Goal: Task Accomplishment & Management: Manage account settings

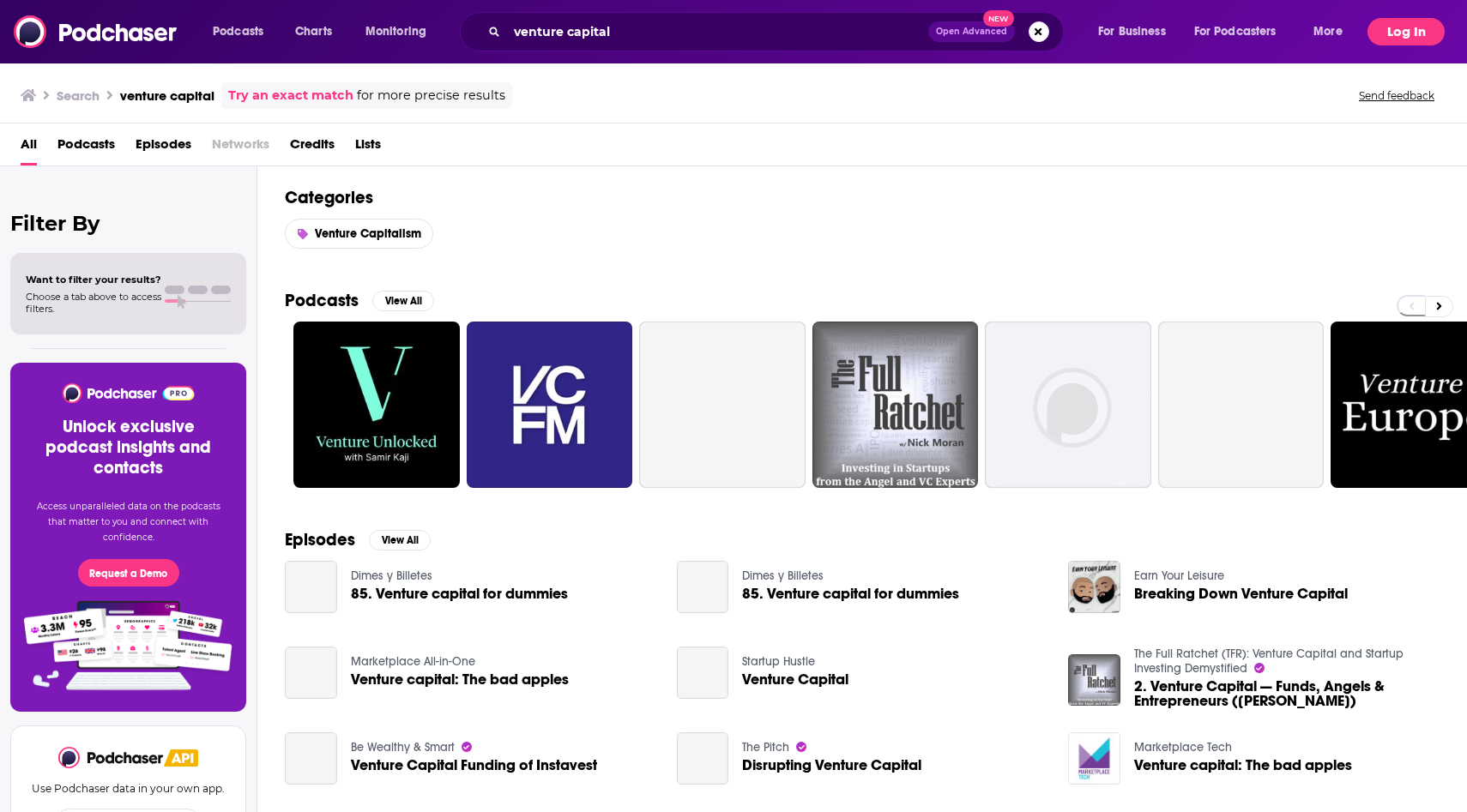
click at [1409, 33] on button "Log In" at bounding box center [1406, 31] width 78 height 27
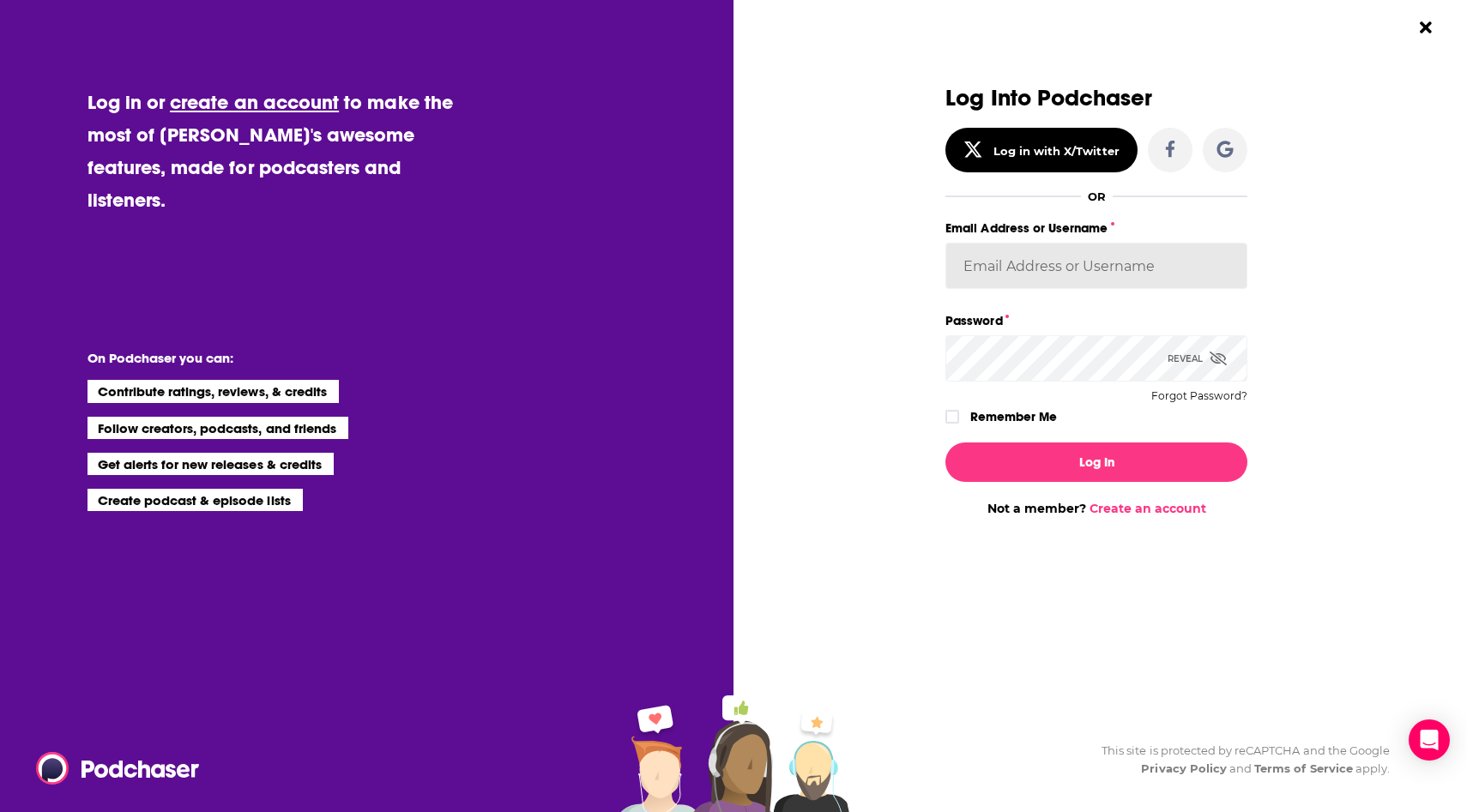
click at [976, 262] on input "Email Address or Username" at bounding box center [1096, 265] width 302 height 46
paste input "[PERSON_NAME][EMAIL_ADDRESS][DOMAIN_NAME]"
type input "[PERSON_NAME][EMAIL_ADDRESS][DOMAIN_NAME]"
click at [945, 442] on button "Log In" at bounding box center [1096, 461] width 302 height 39
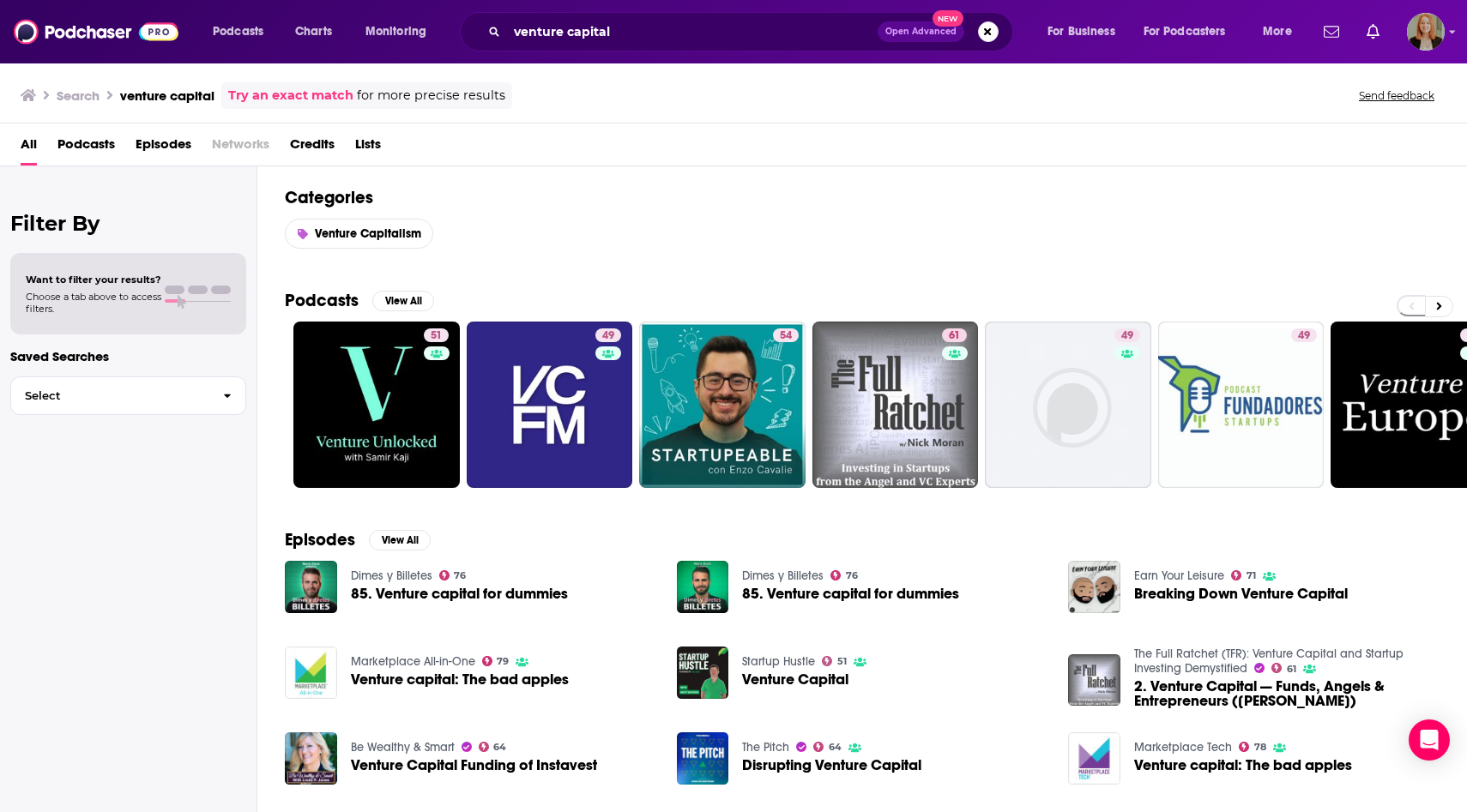
click at [1445, 35] on div "Podcasts Charts Monitoring venture capital Open Advanced New For Business For P…" at bounding box center [734, 31] width 1467 height 64
click at [1450, 33] on icon "Show profile menu" at bounding box center [1452, 31] width 7 height 10
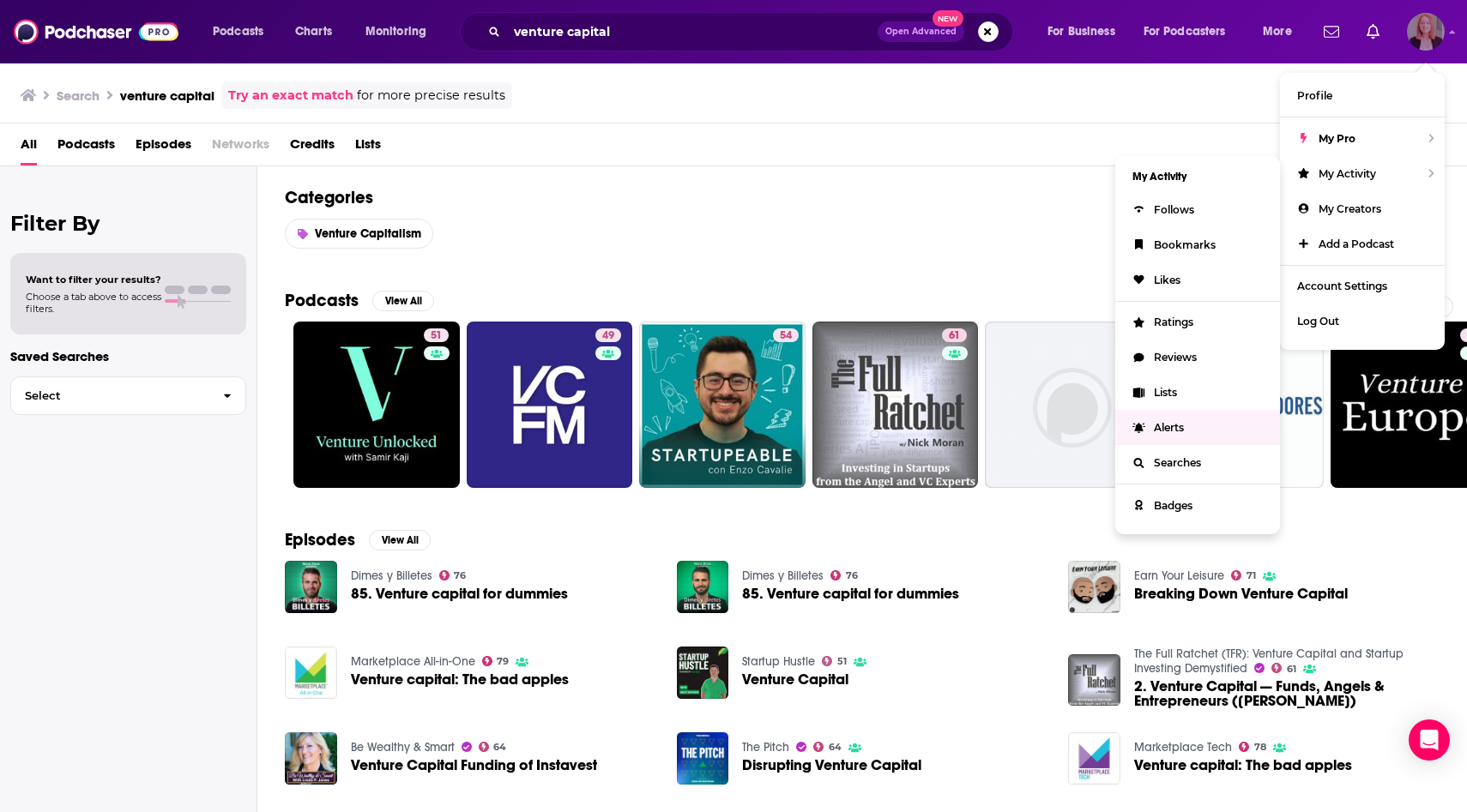
click at [1162, 426] on span "Alerts" at bounding box center [1169, 427] width 30 height 13
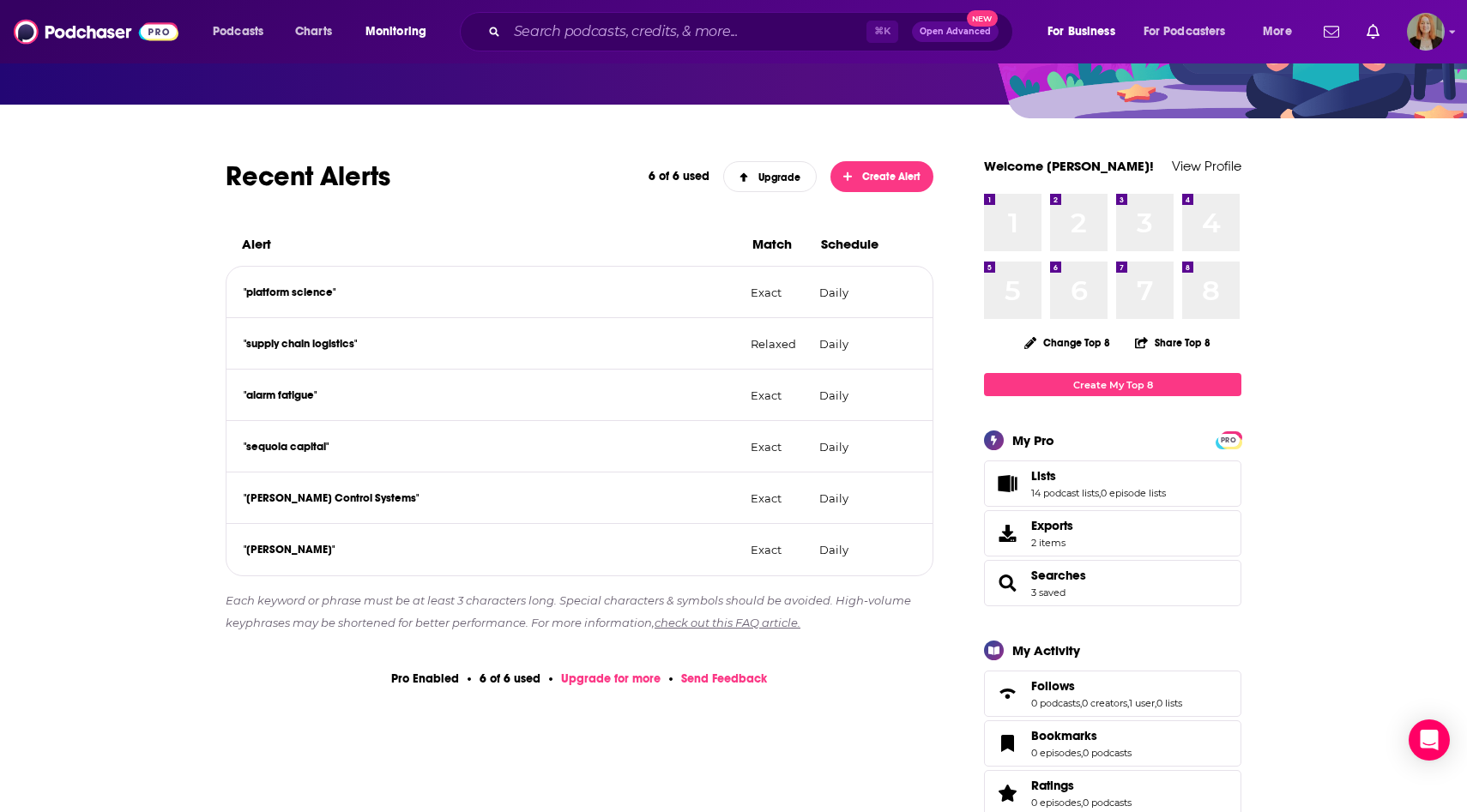
scroll to position [174, 0]
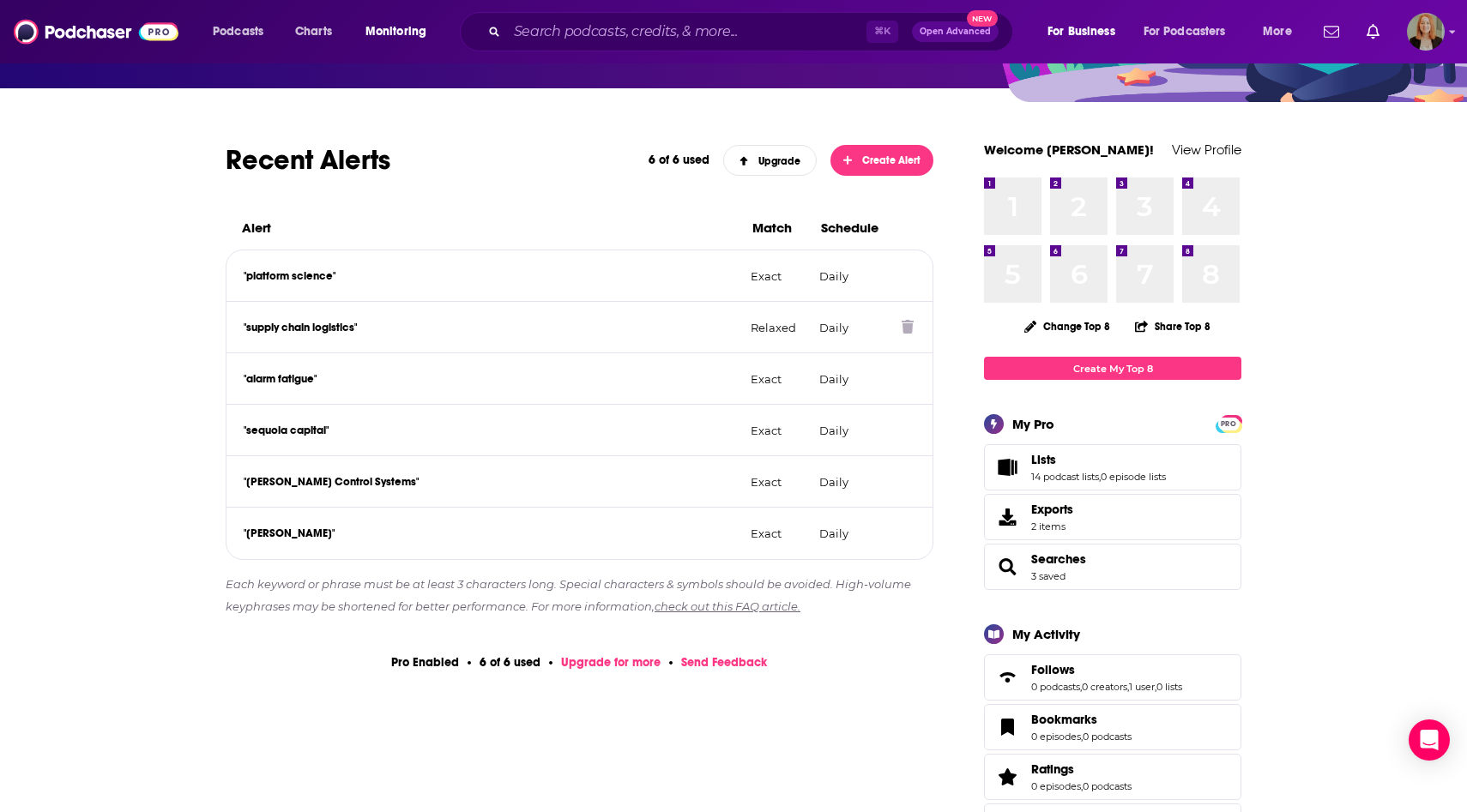
click at [905, 329] on icon at bounding box center [908, 327] width 12 height 14
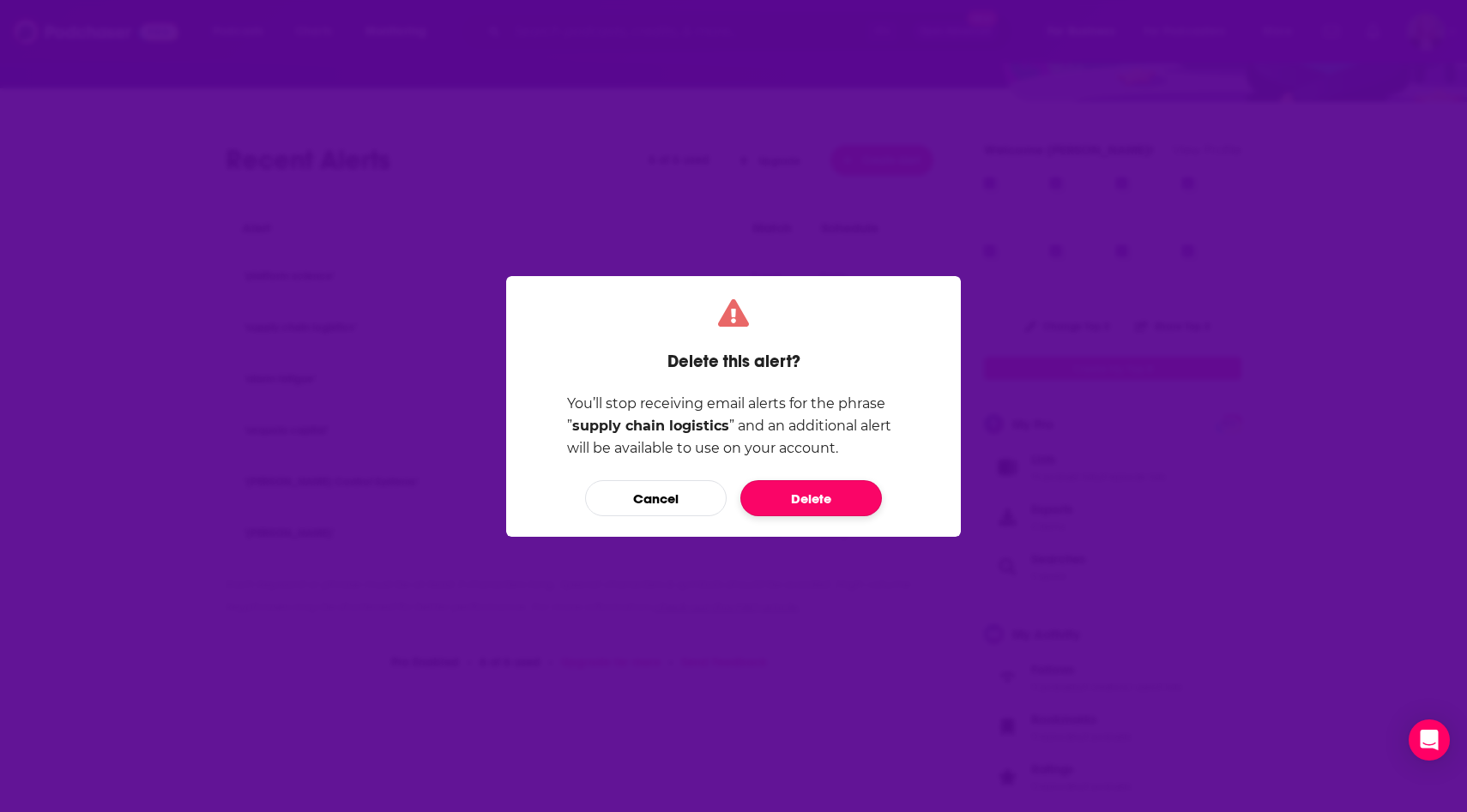
click at [804, 502] on button "Delete" at bounding box center [811, 498] width 141 height 36
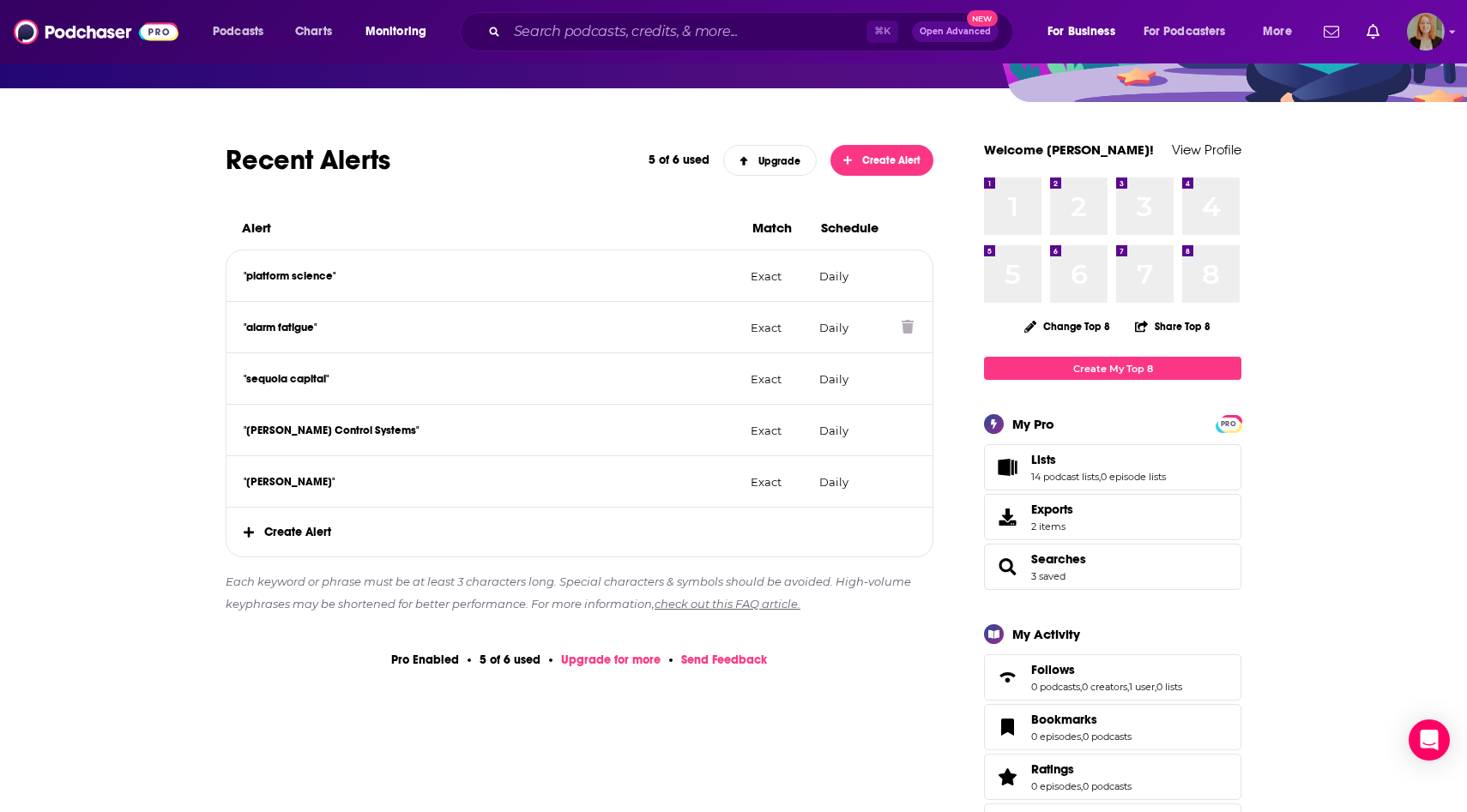
click at [905, 325] on icon at bounding box center [908, 327] width 12 height 14
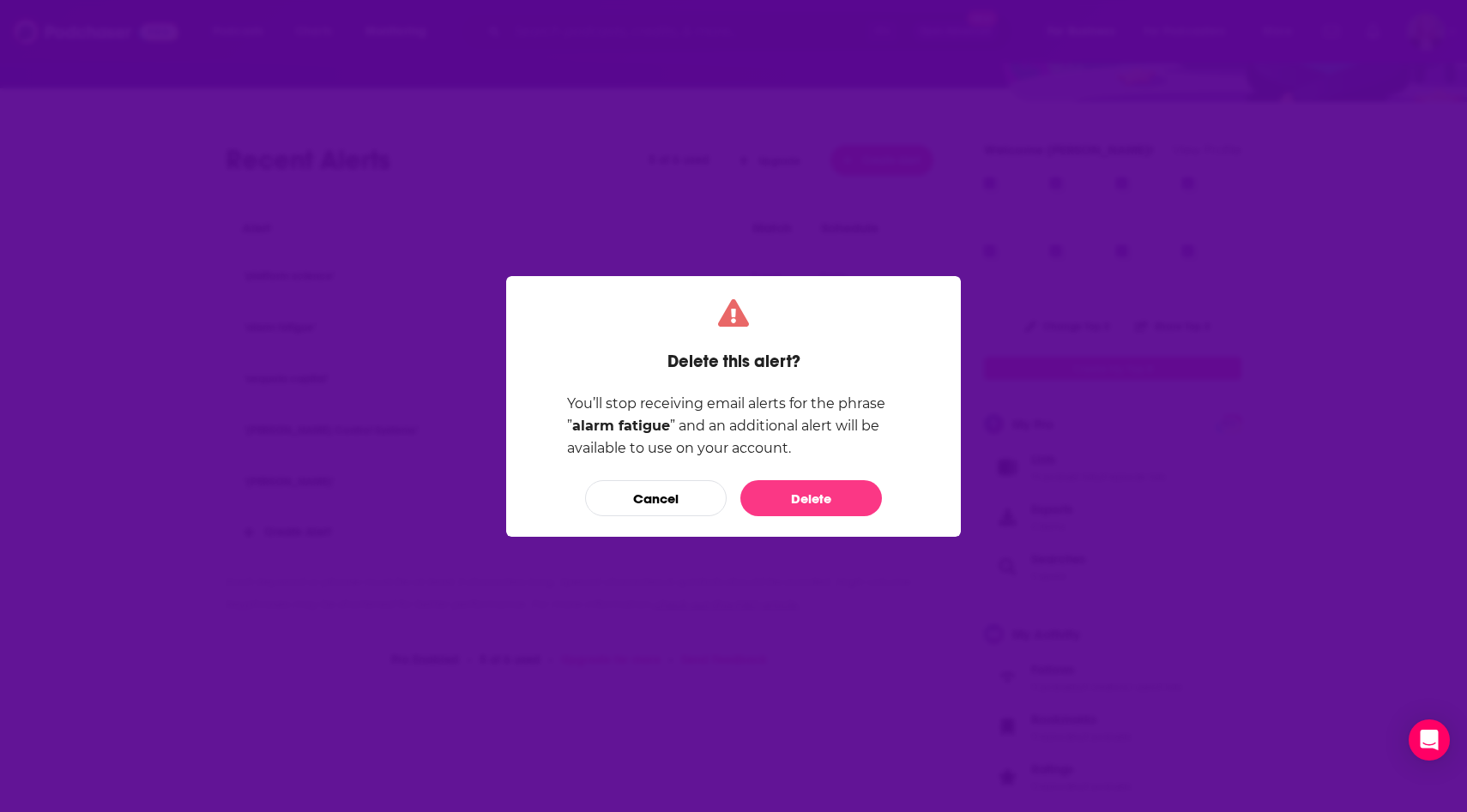
scroll to position [0, 0]
click at [792, 497] on button "Delete" at bounding box center [811, 498] width 141 height 36
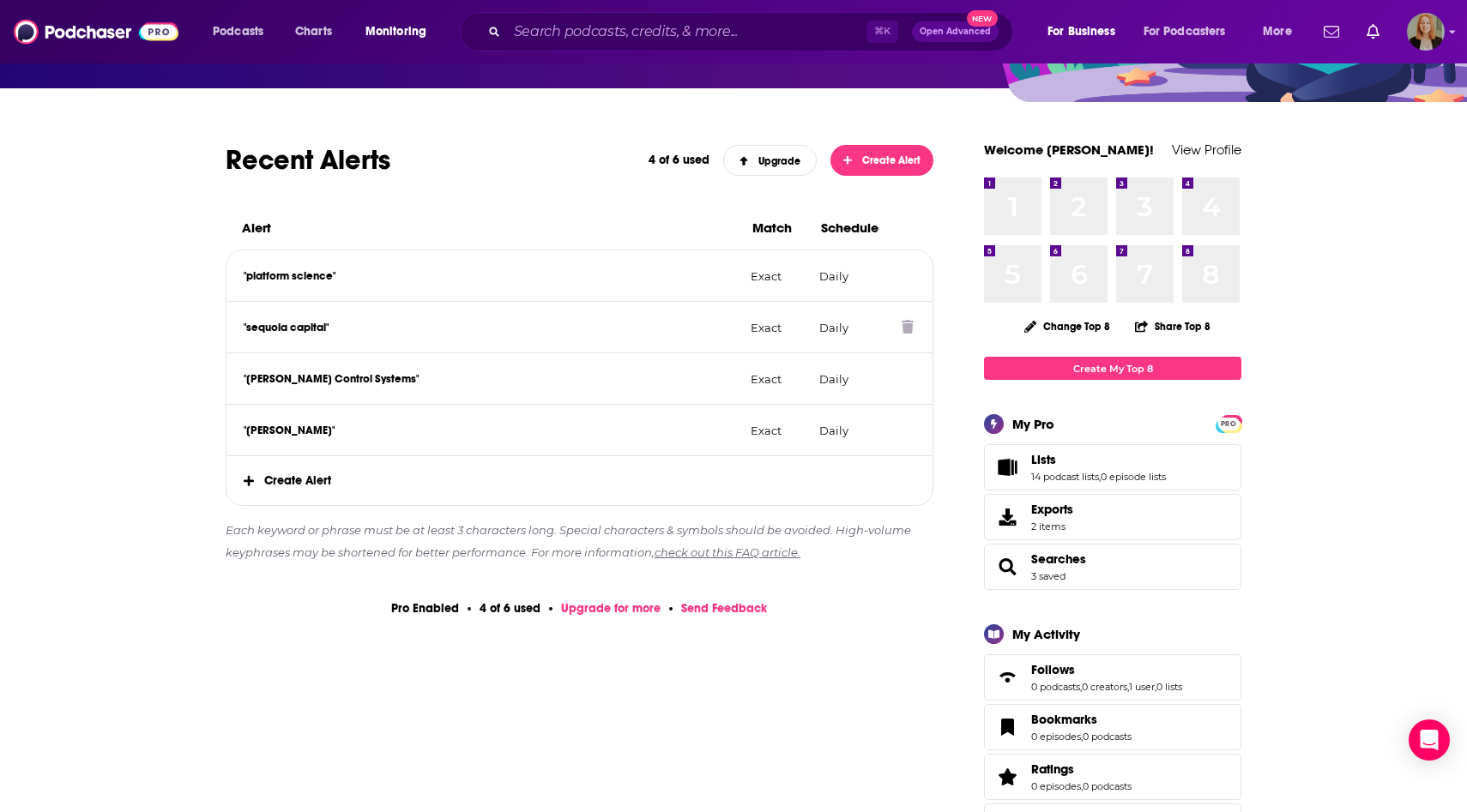
click at [904, 325] on icon at bounding box center [908, 327] width 12 height 14
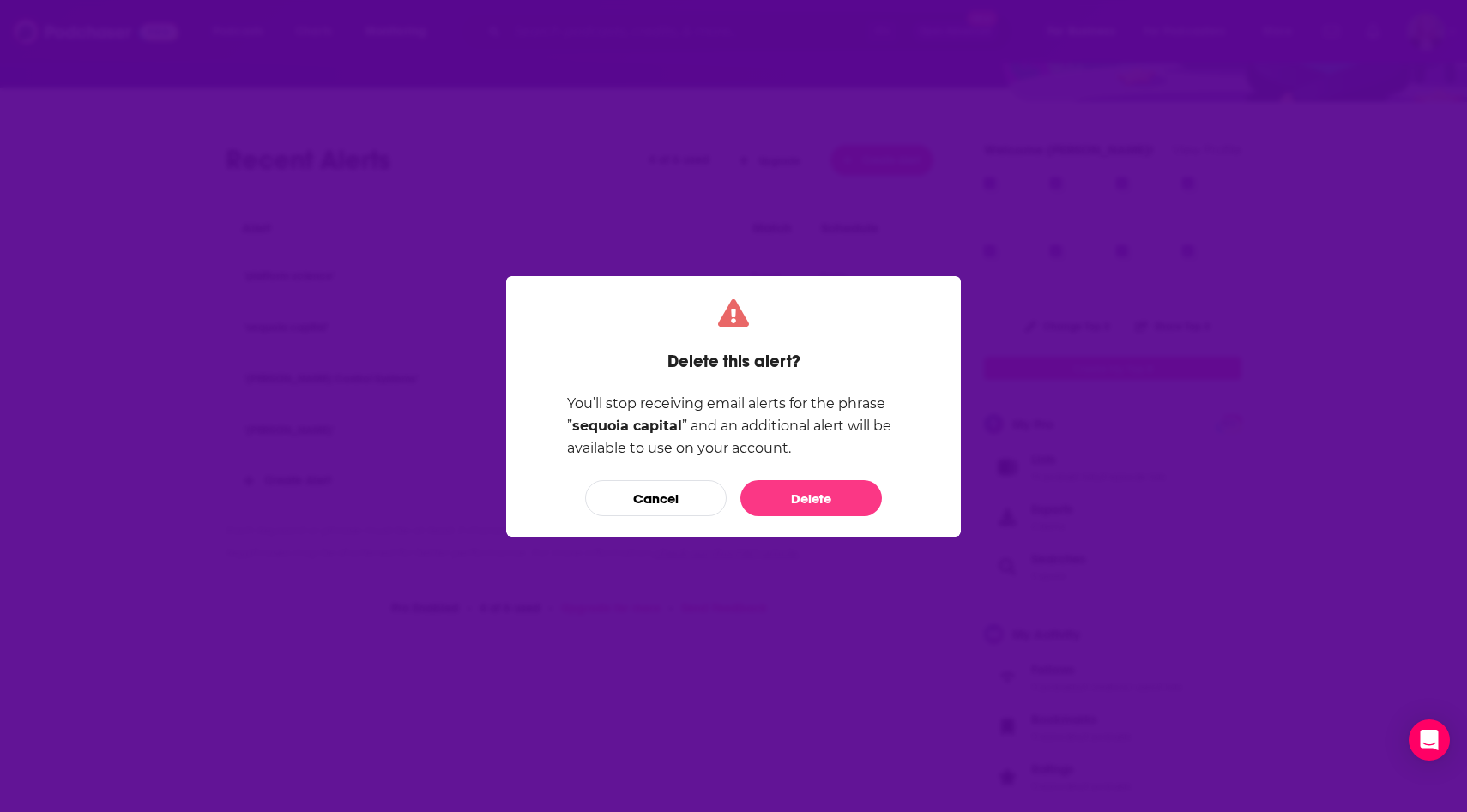
scroll to position [0, 0]
click at [805, 500] on button "Delete" at bounding box center [811, 498] width 141 height 36
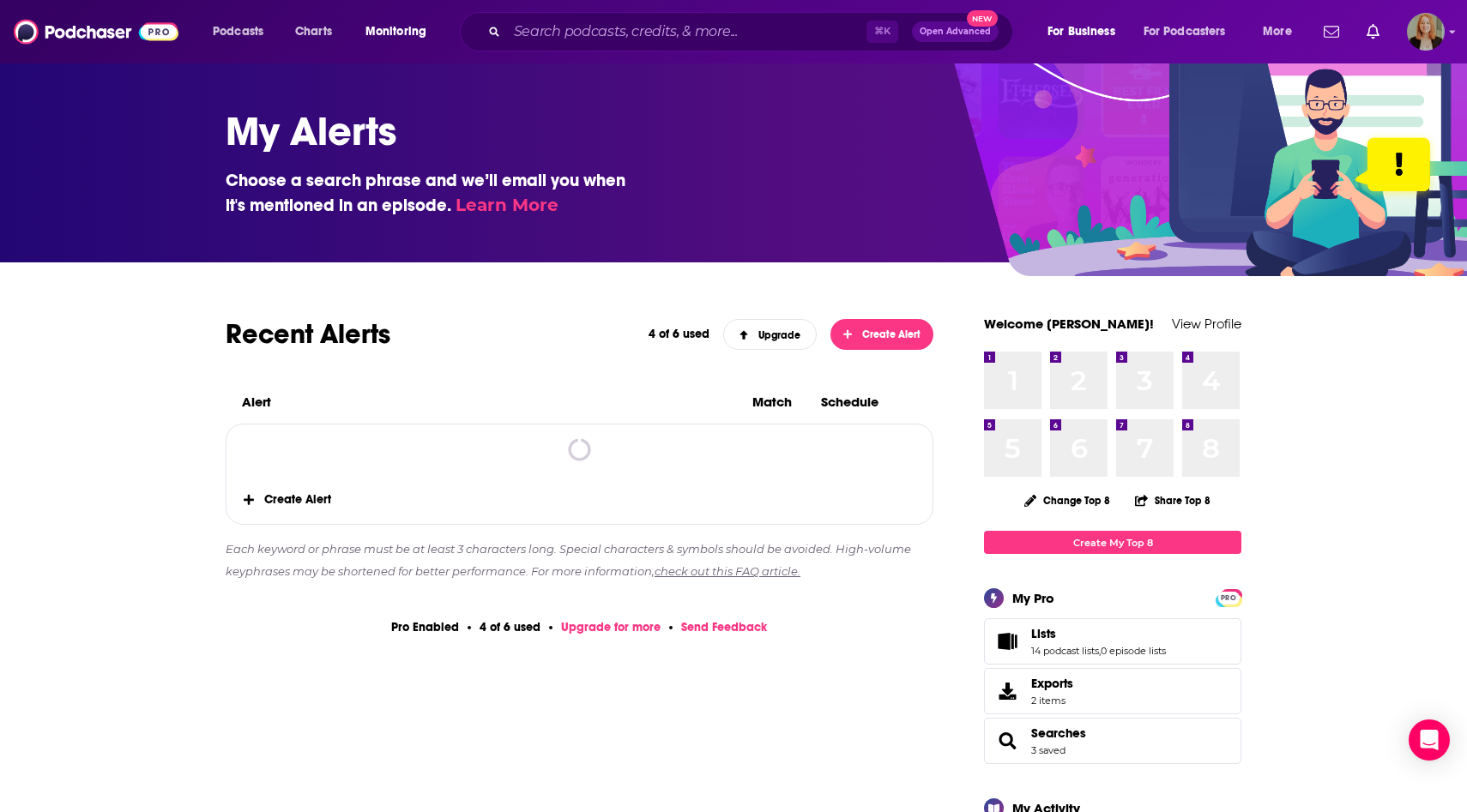
scroll to position [174, 0]
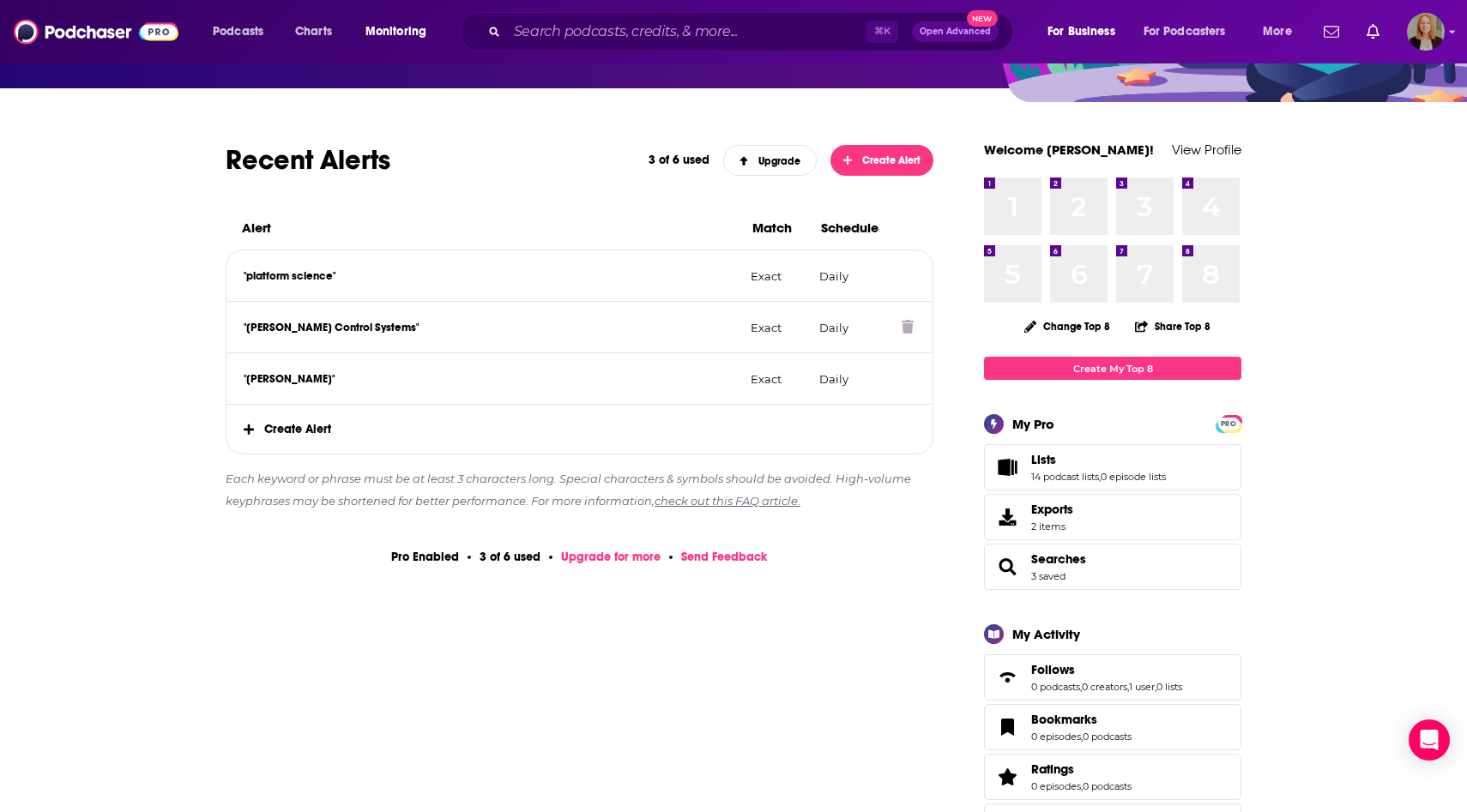
click at [908, 327] on icon at bounding box center [908, 327] width 12 height 14
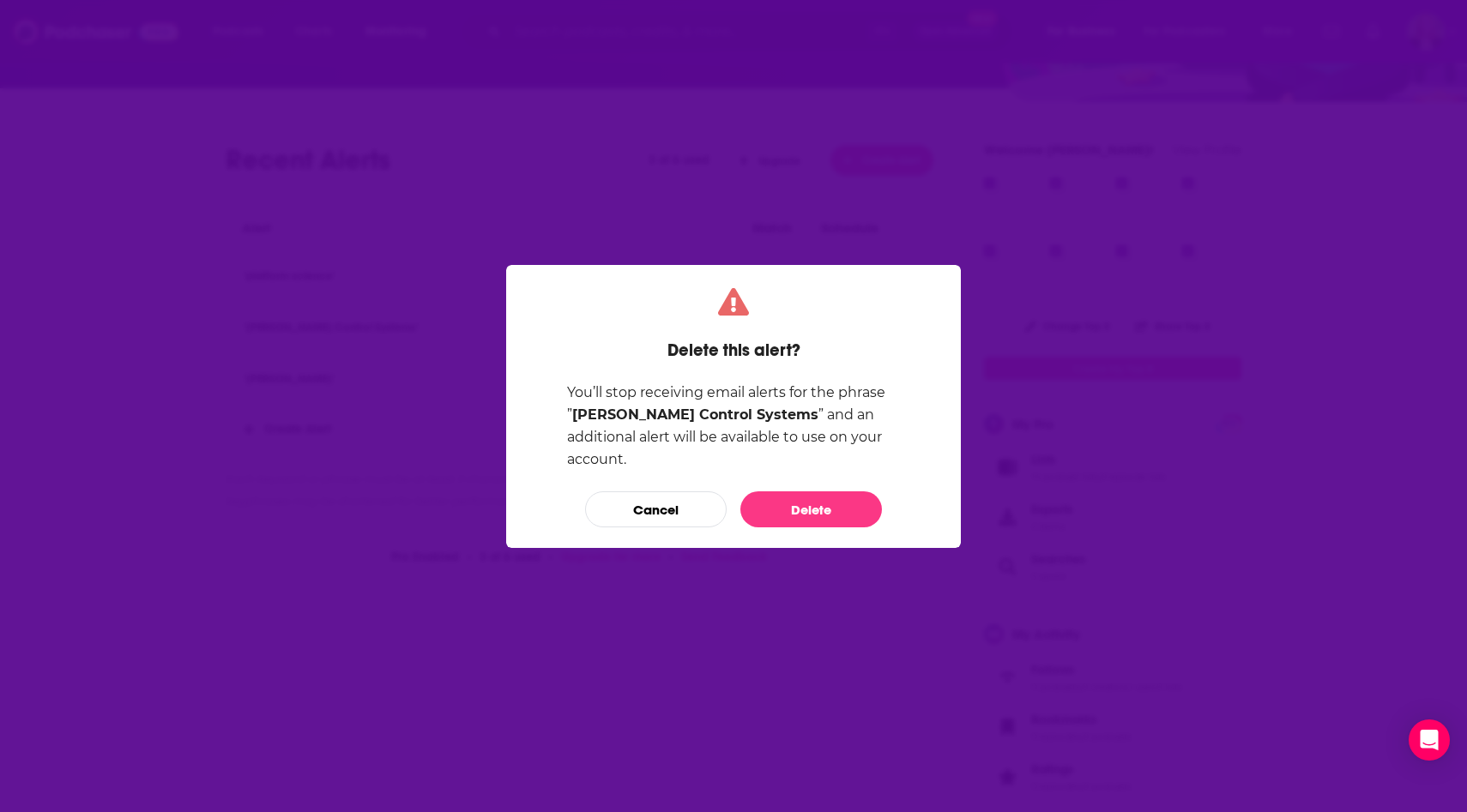
scroll to position [0, 0]
click at [837, 498] on button "Delete" at bounding box center [811, 508] width 141 height 36
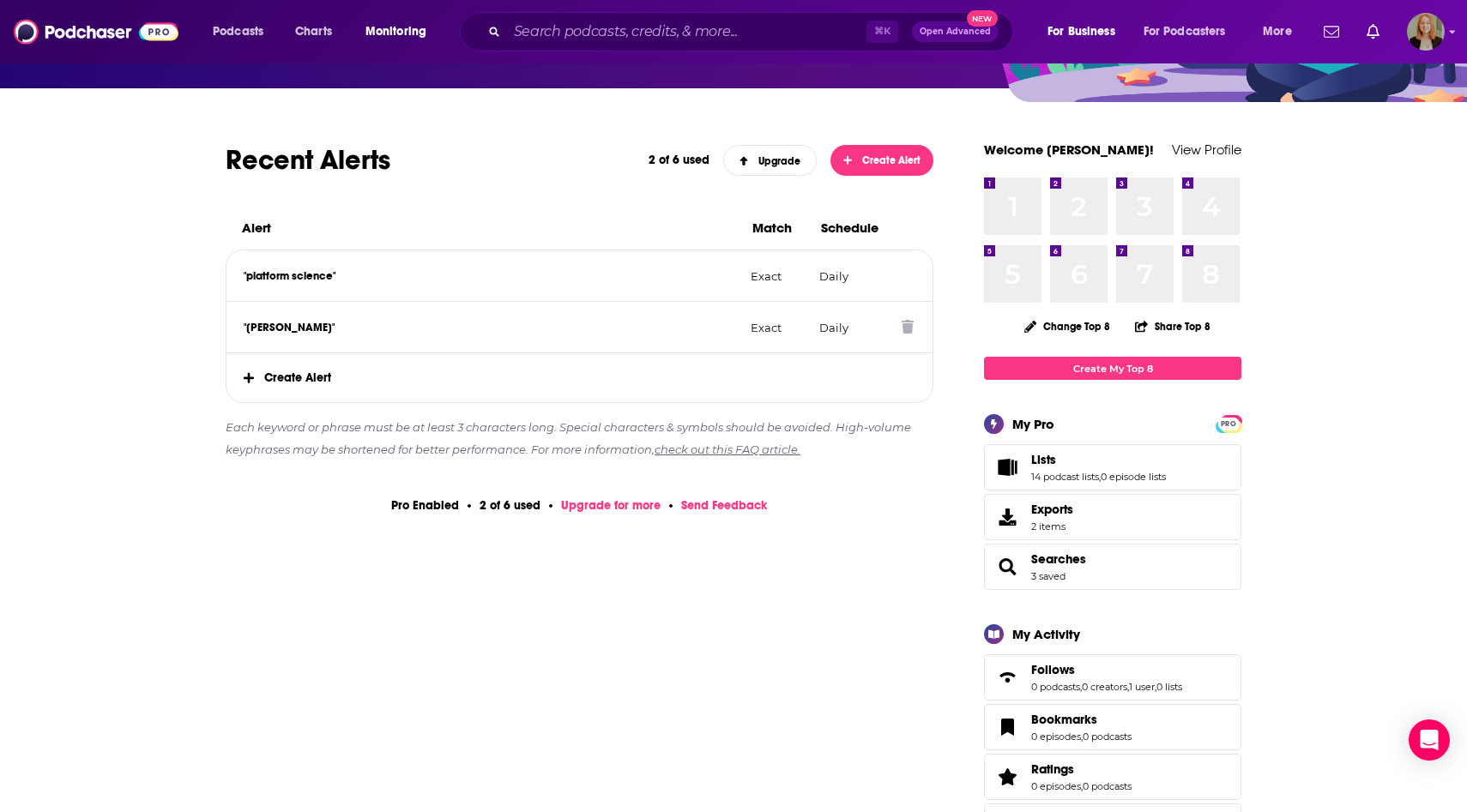
click at [906, 326] on icon at bounding box center [908, 327] width 12 height 14
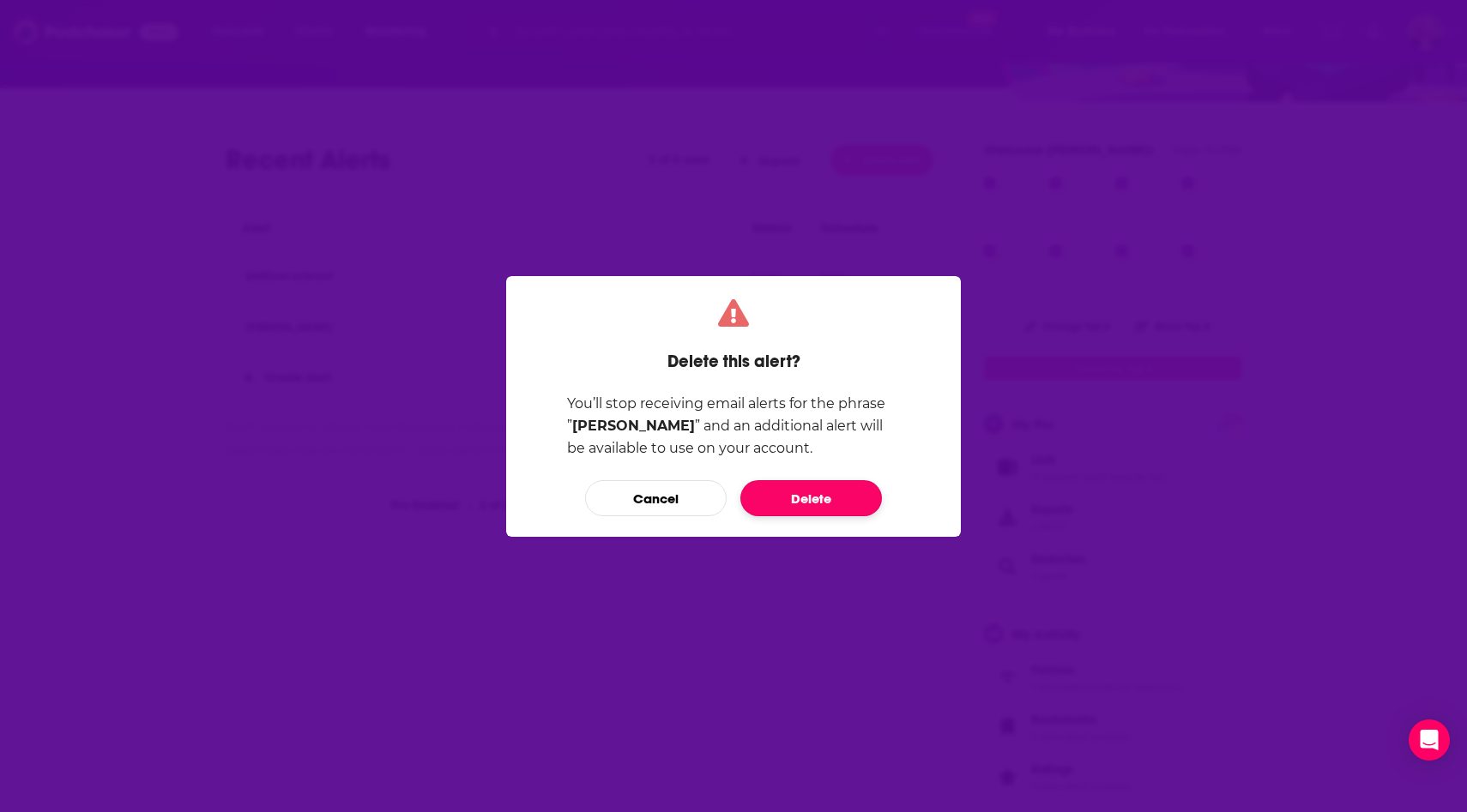
click at [832, 489] on button "Delete" at bounding box center [811, 498] width 141 height 36
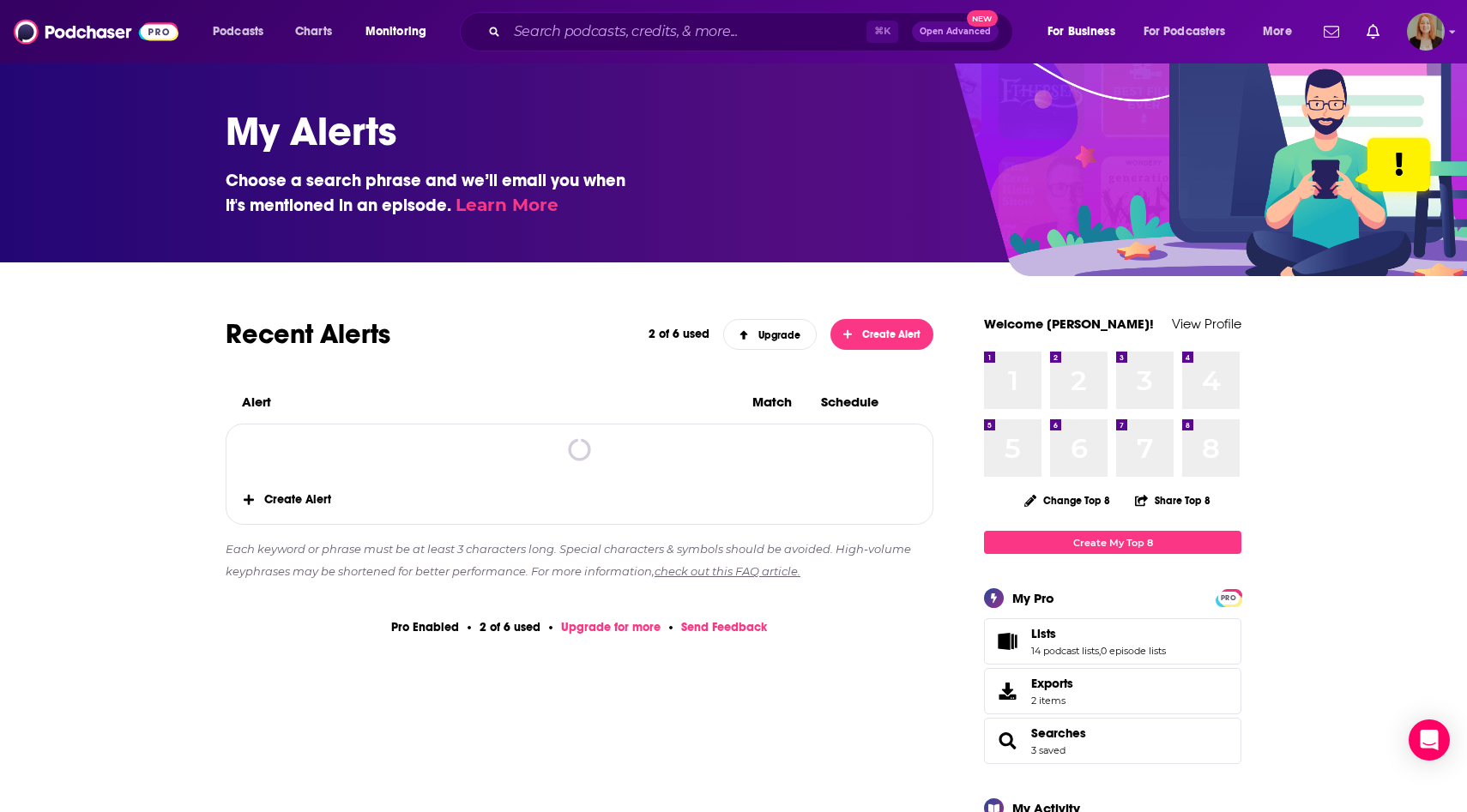
scroll to position [174, 0]
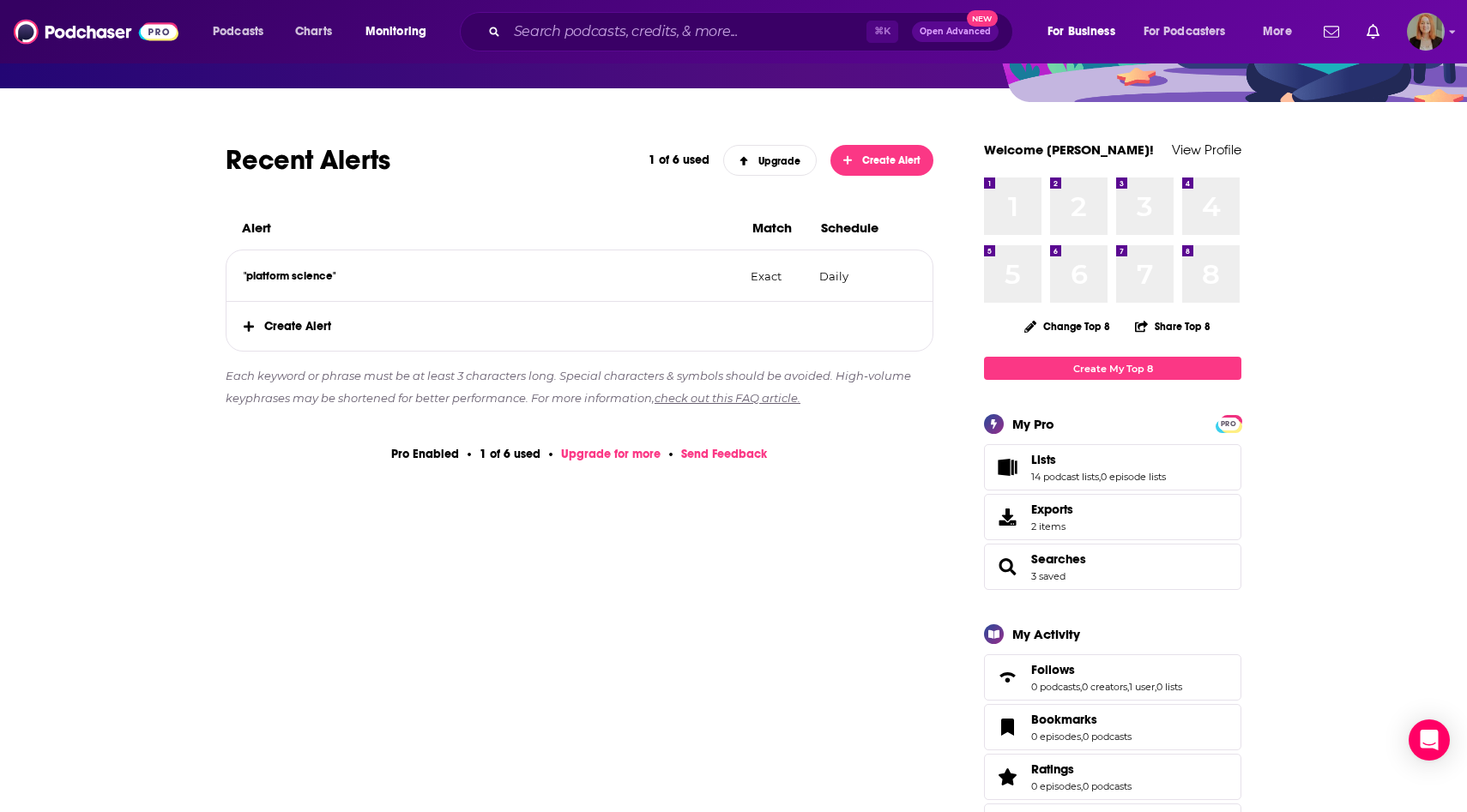
click at [241, 327] on span "Create Alert" at bounding box center [579, 326] width 706 height 49
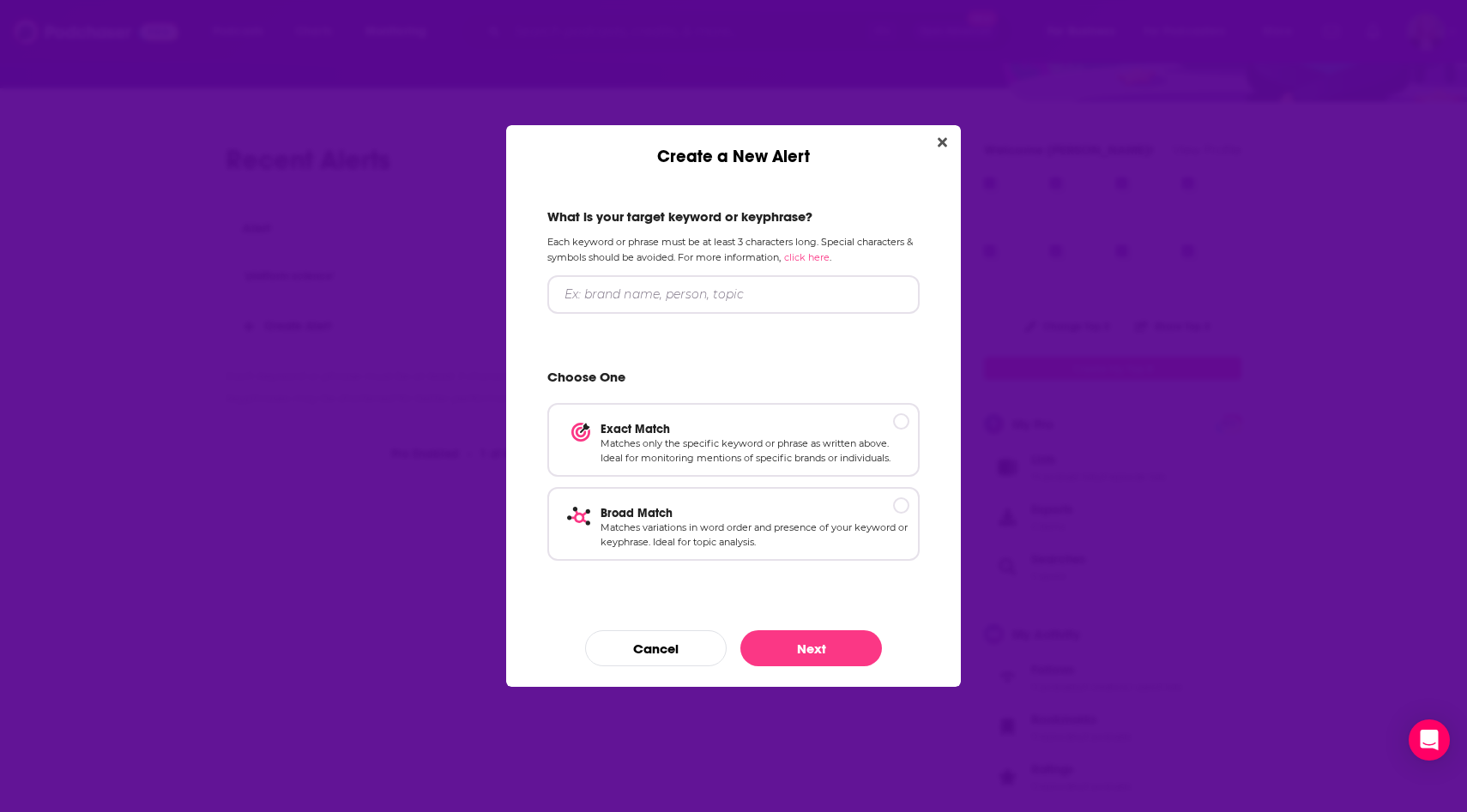
scroll to position [0, 0]
click at [661, 297] on input "Create a New Alert" at bounding box center [733, 295] width 372 height 38
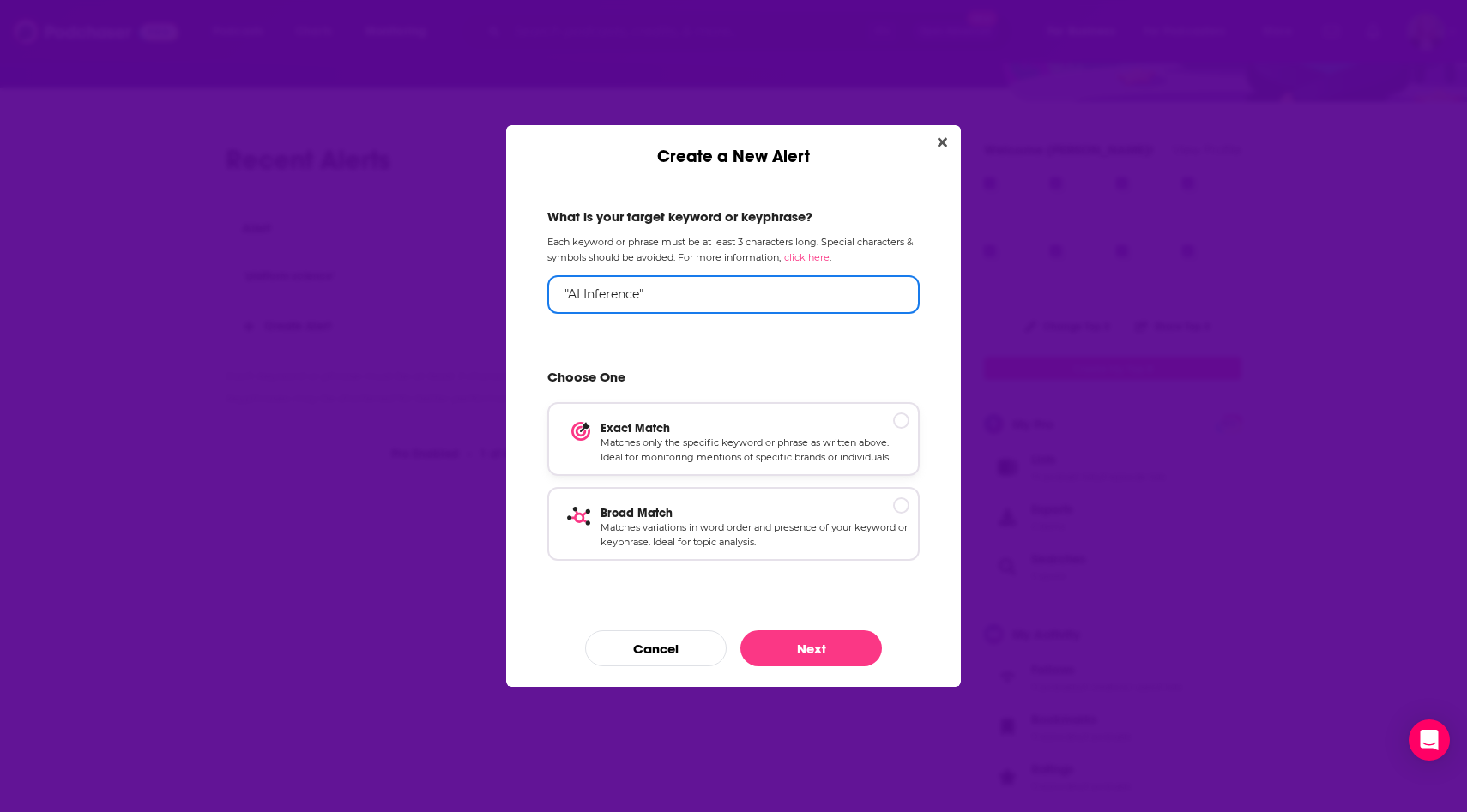
type input ""AI Inference""
click at [701, 451] on p "Matches only the specific keyword or phrase as written above. Ideal for monitor…" at bounding box center [754, 451] width 309 height 30
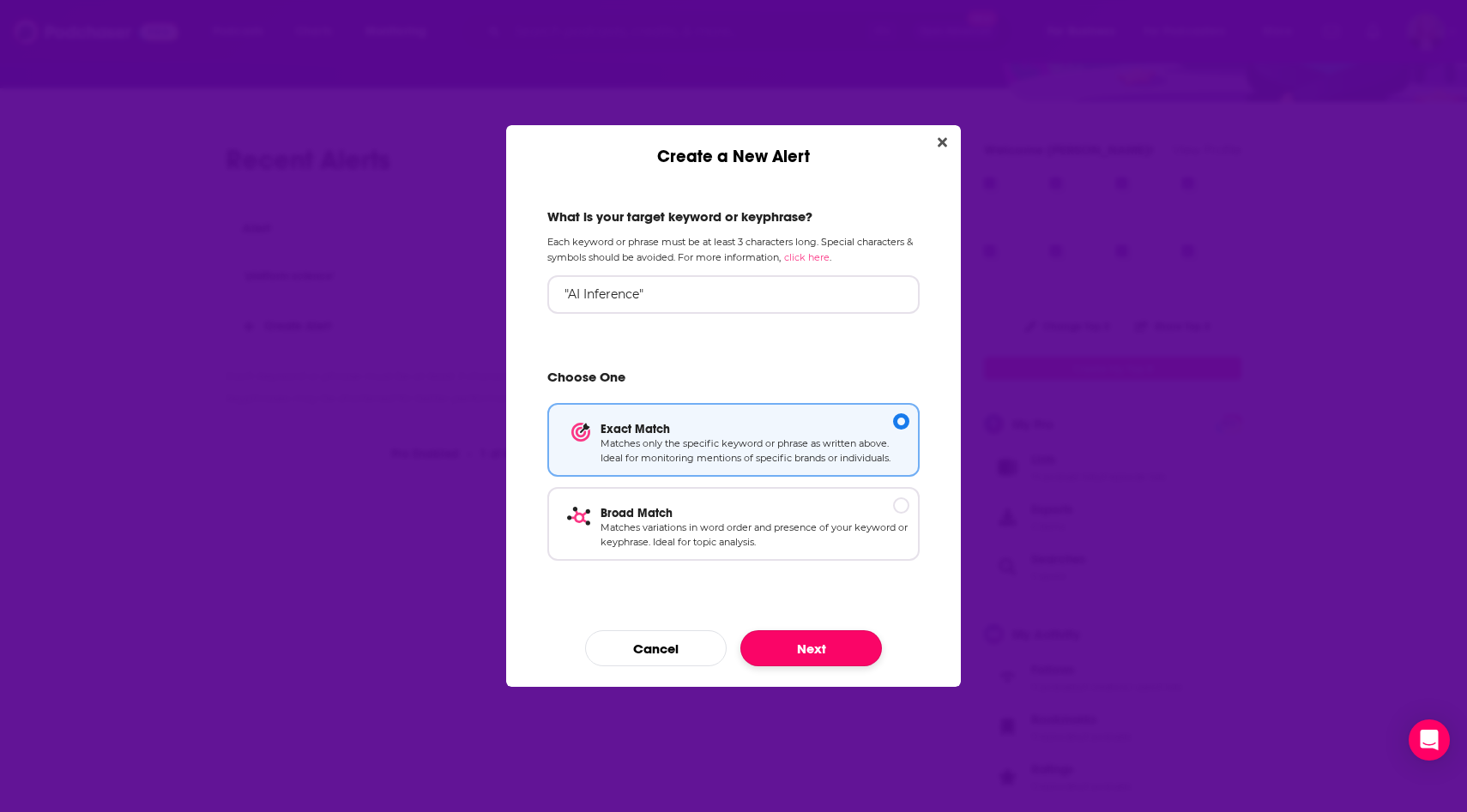
click at [827, 648] on button "Next" at bounding box center [811, 648] width 141 height 36
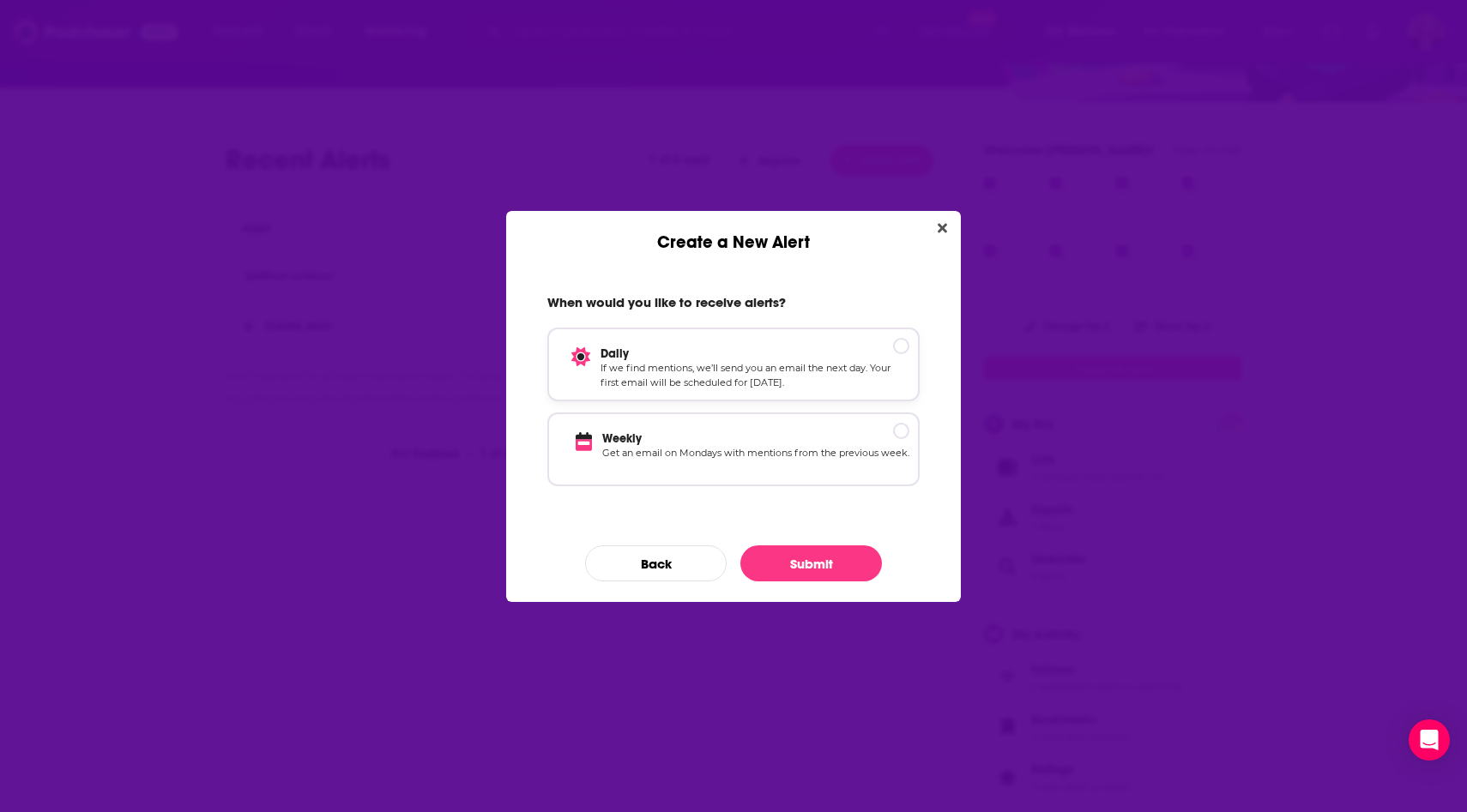
click at [747, 359] on p "Daily" at bounding box center [754, 353] width 309 height 15
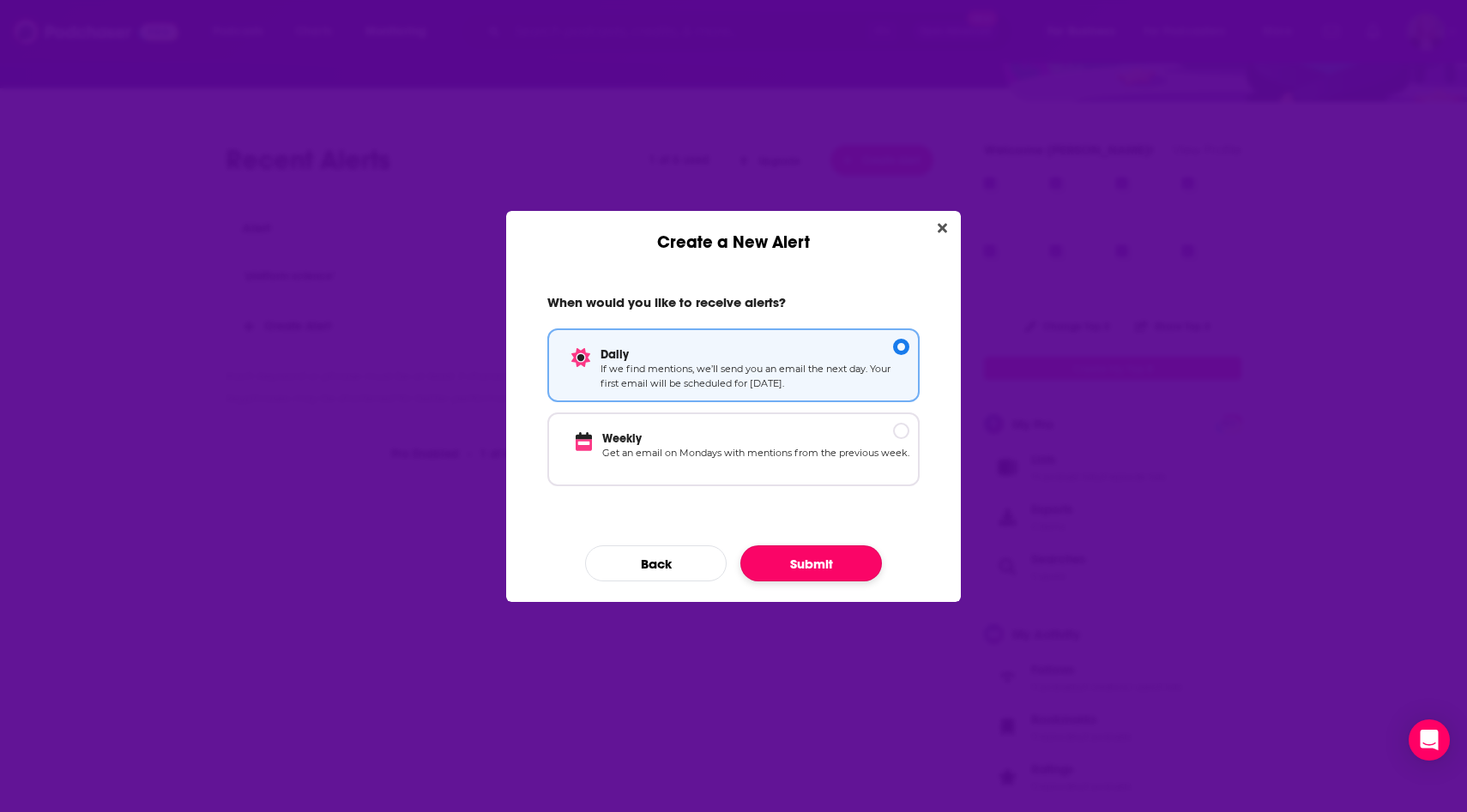
click at [818, 560] on button "Submit" at bounding box center [811, 563] width 141 height 36
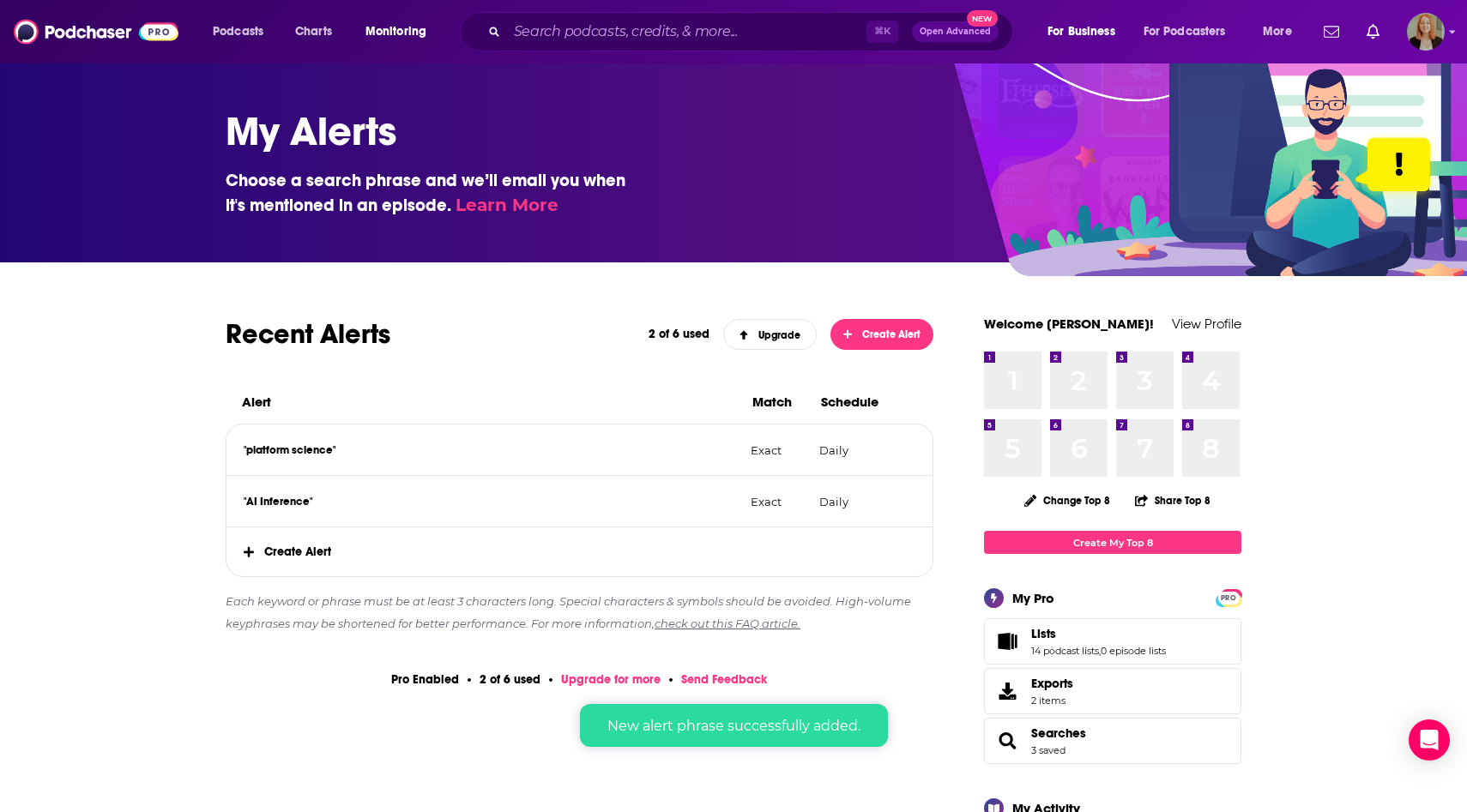
scroll to position [174, 0]
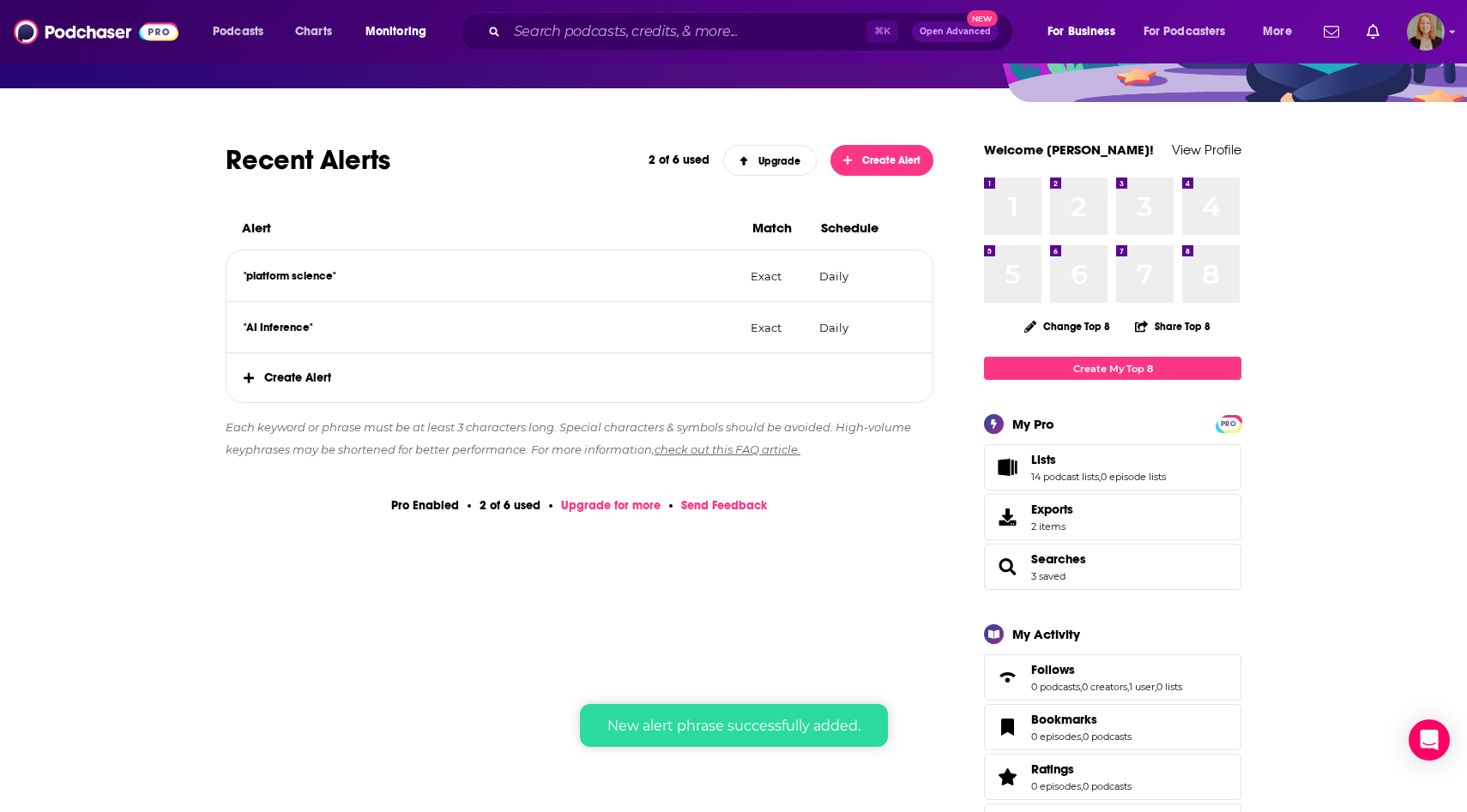
click at [304, 377] on span "Create Alert" at bounding box center [579, 378] width 706 height 49
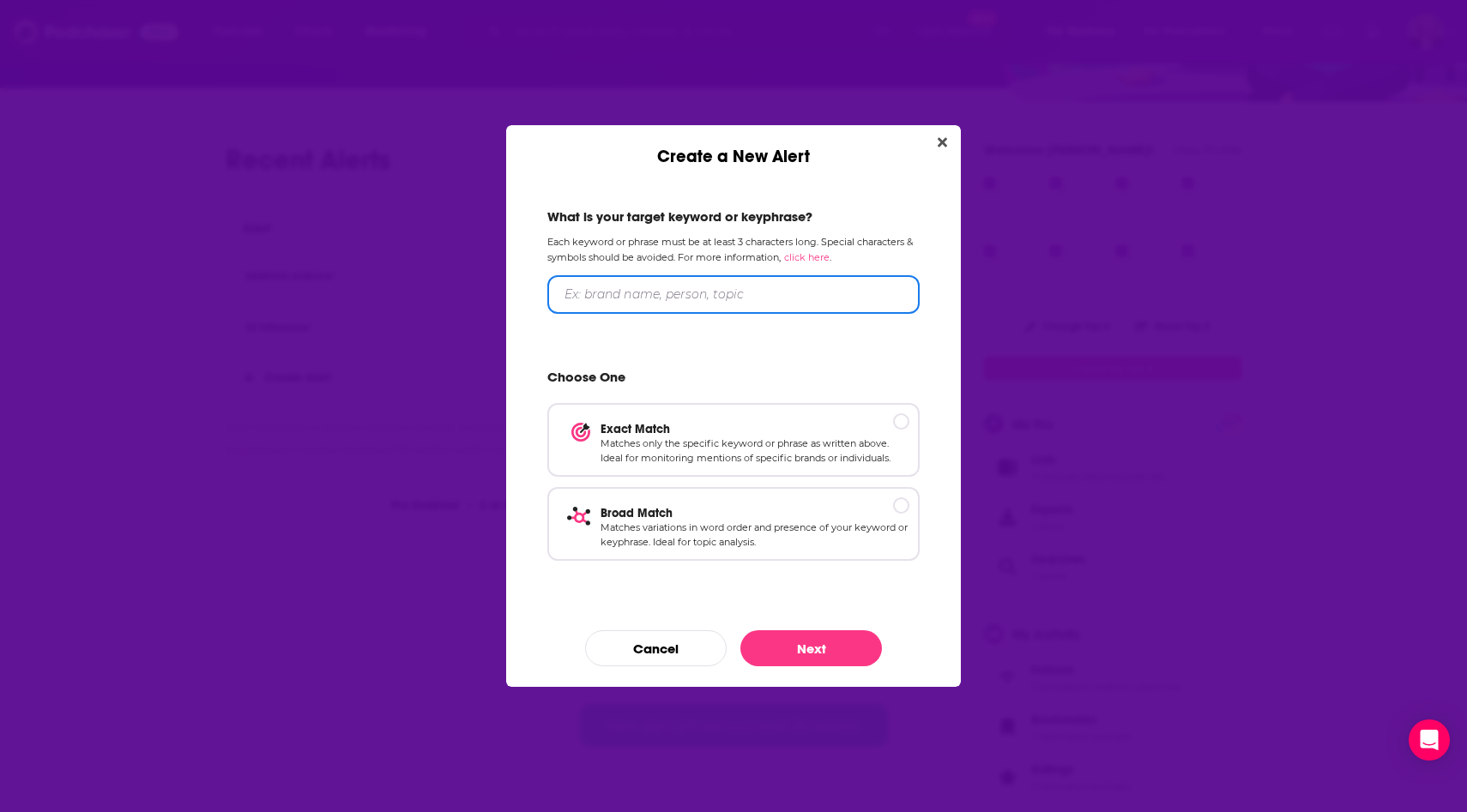
click at [633, 299] on input "Create a New Alert" at bounding box center [733, 295] width 372 height 38
type input ""[PERSON_NAME]""
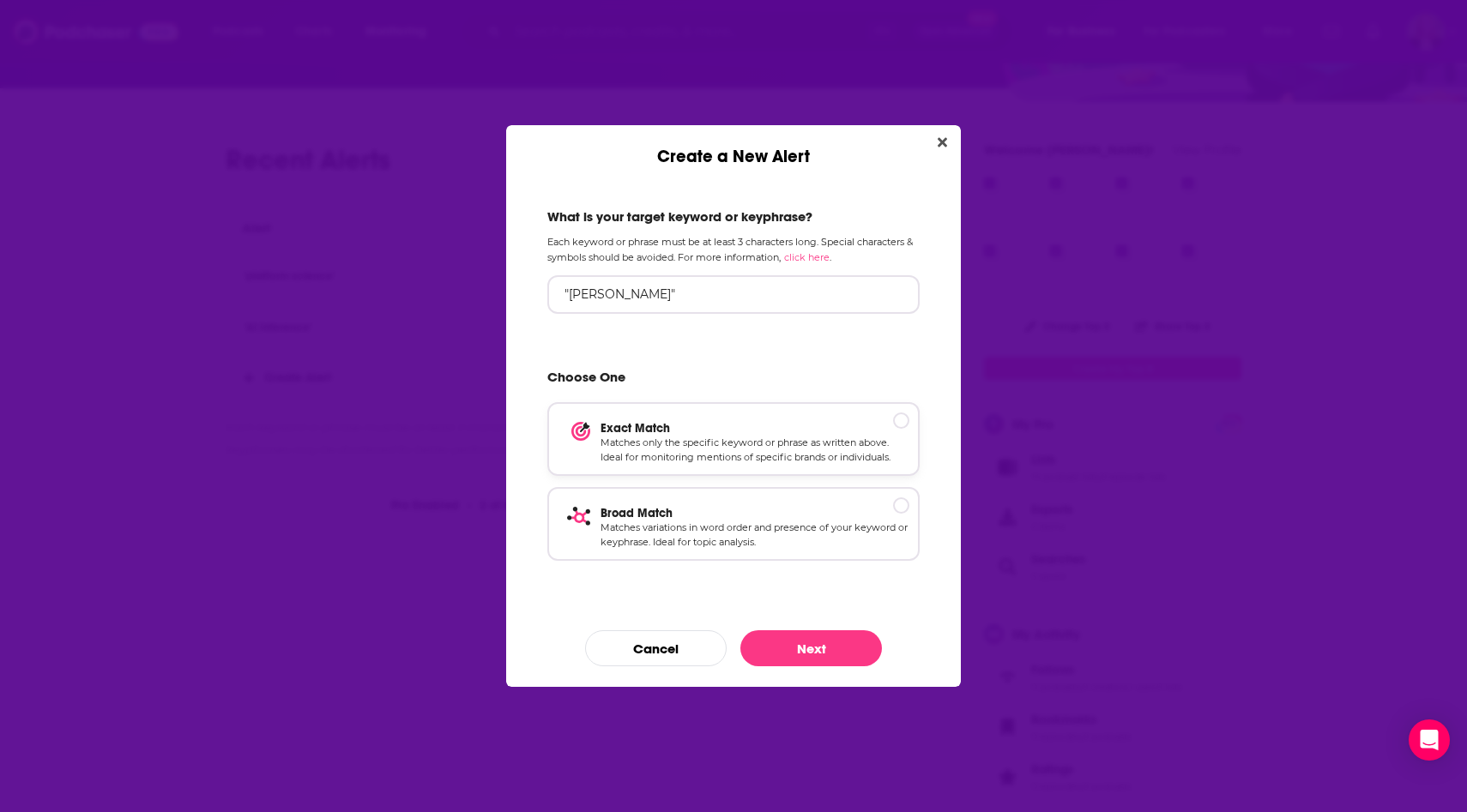
click at [716, 433] on p "Exact Match" at bounding box center [754, 428] width 309 height 15
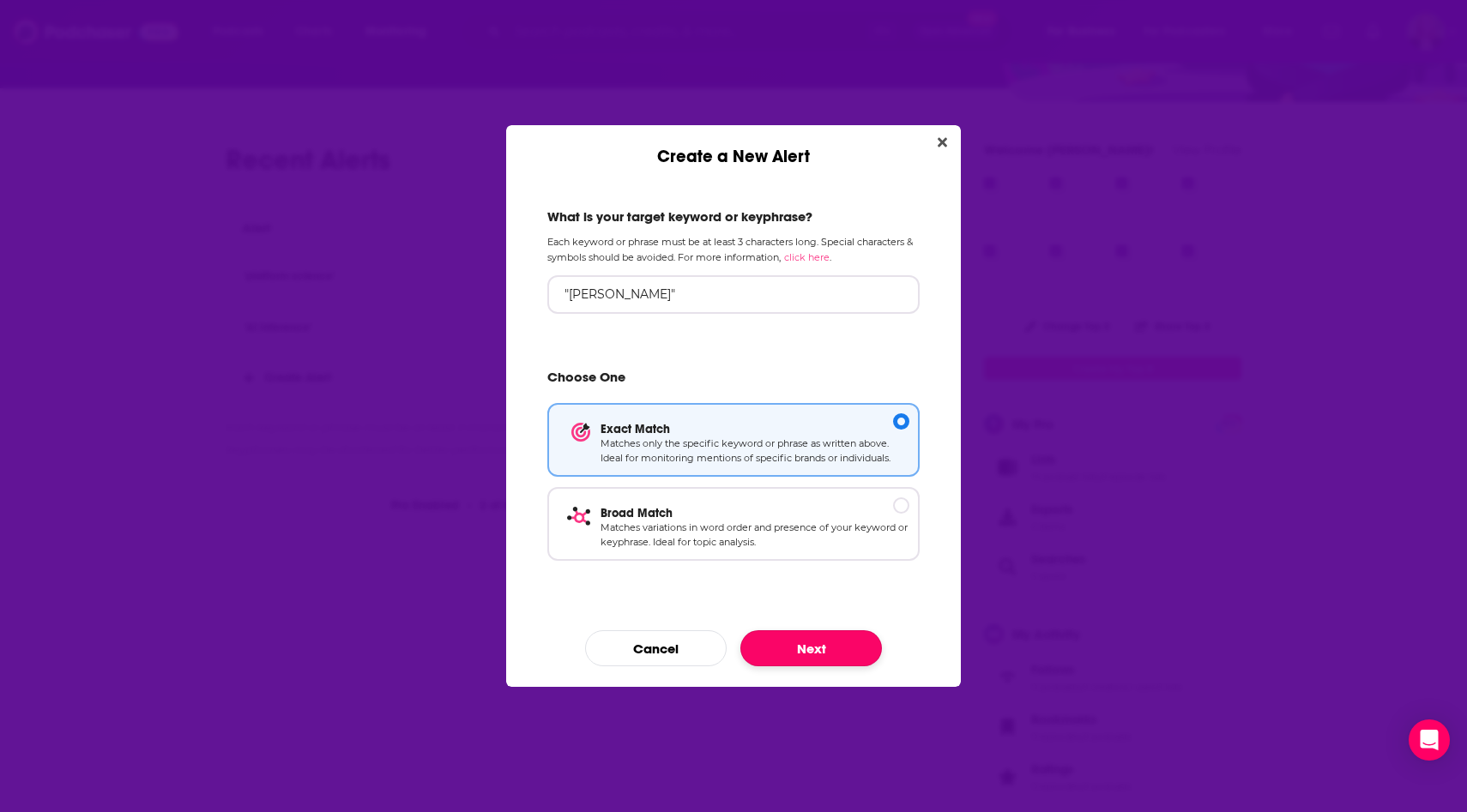
click at [799, 653] on button "Next" at bounding box center [811, 648] width 141 height 36
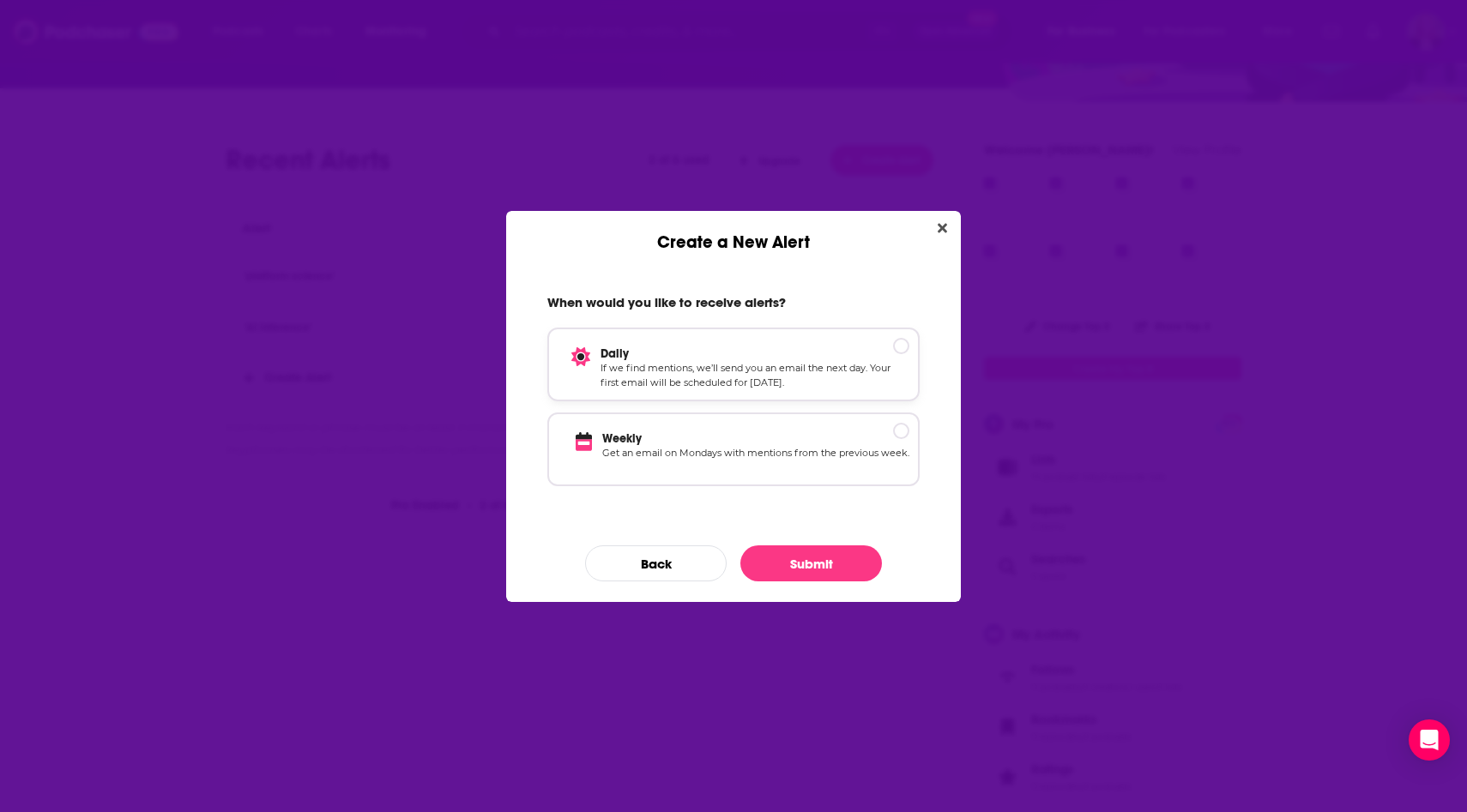
click at [829, 370] on p "If we find mentions, we’ll send you an email the next day. Your first email wil…" at bounding box center [754, 376] width 309 height 30
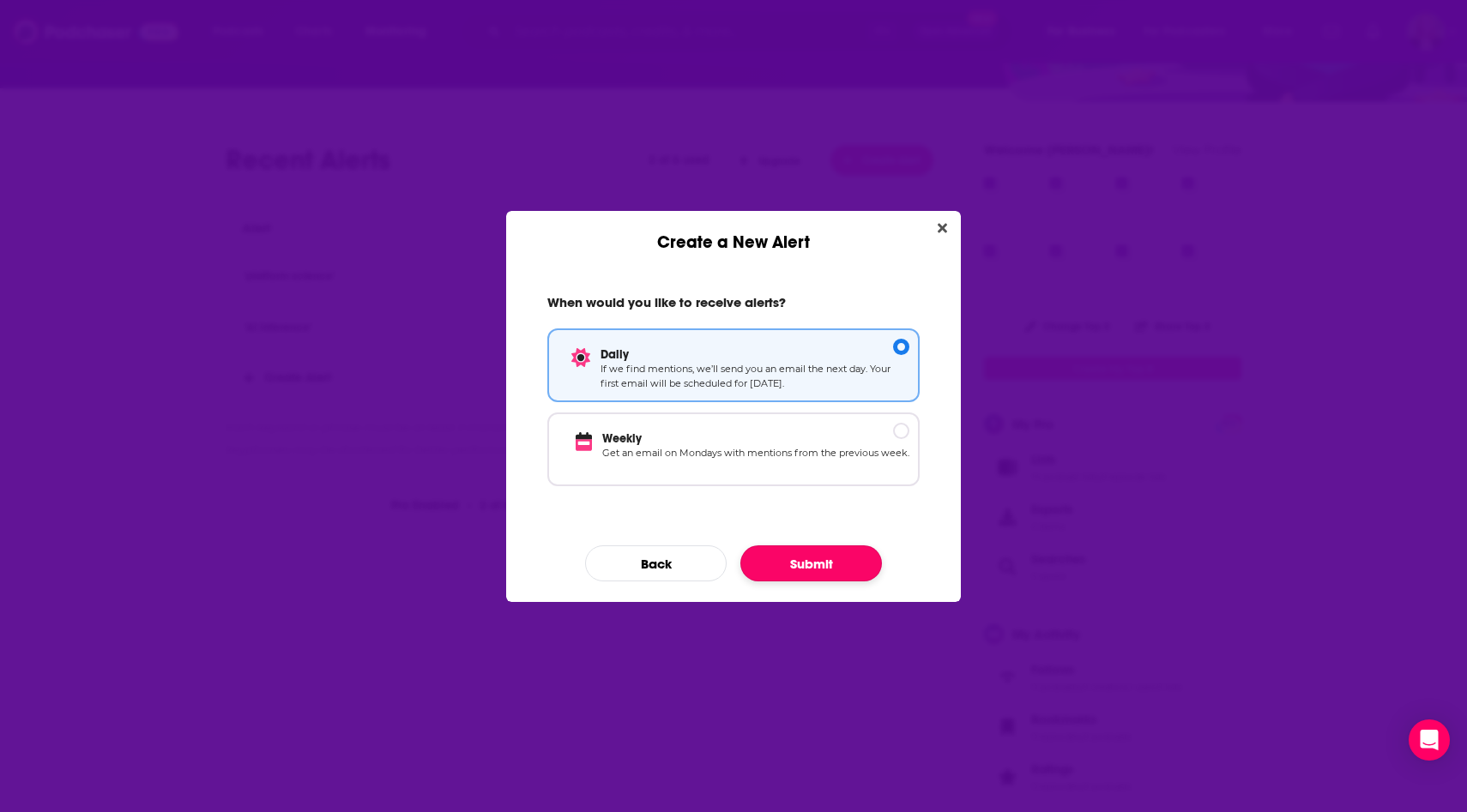
click at [826, 555] on button "Submit" at bounding box center [811, 563] width 141 height 36
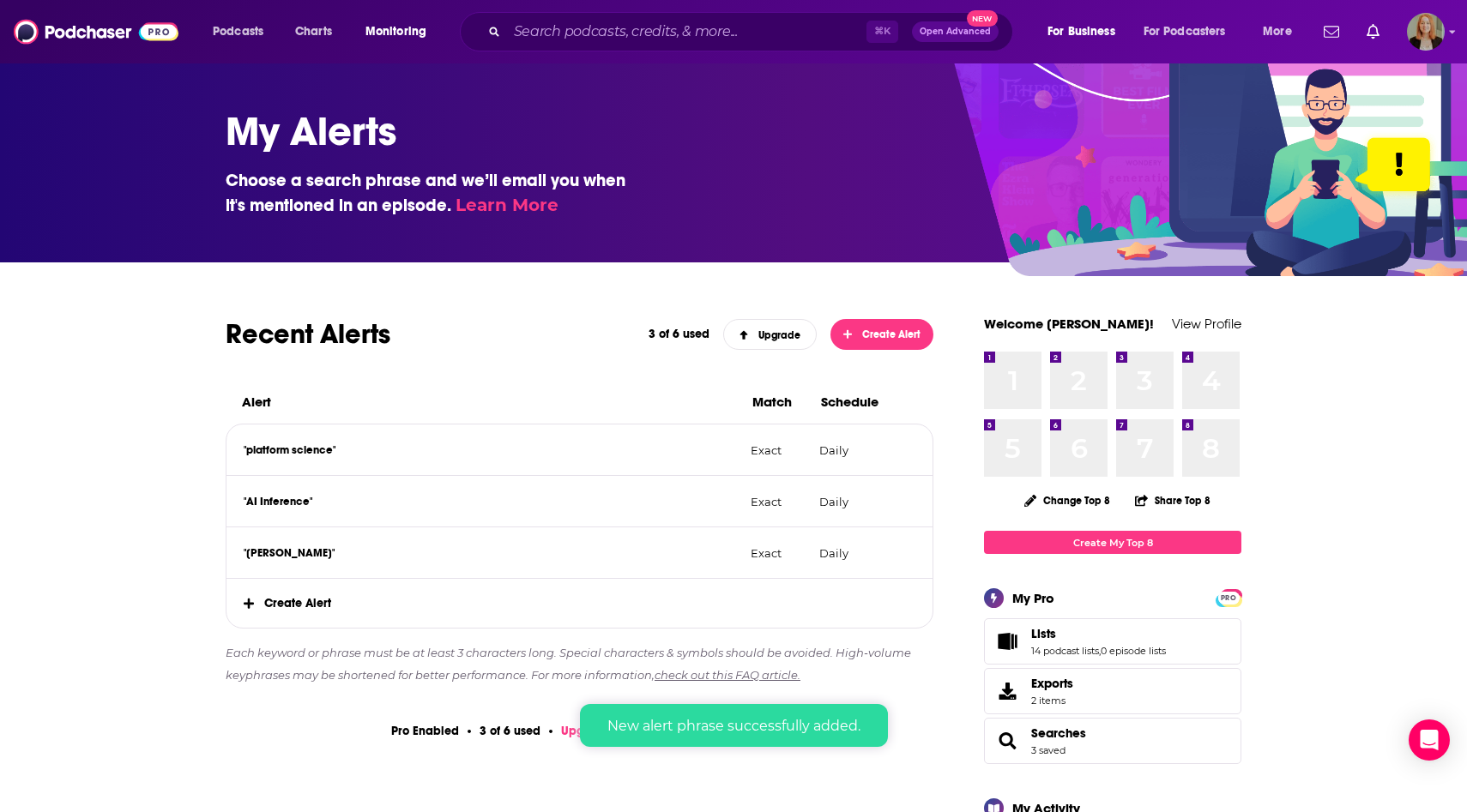
scroll to position [174, 0]
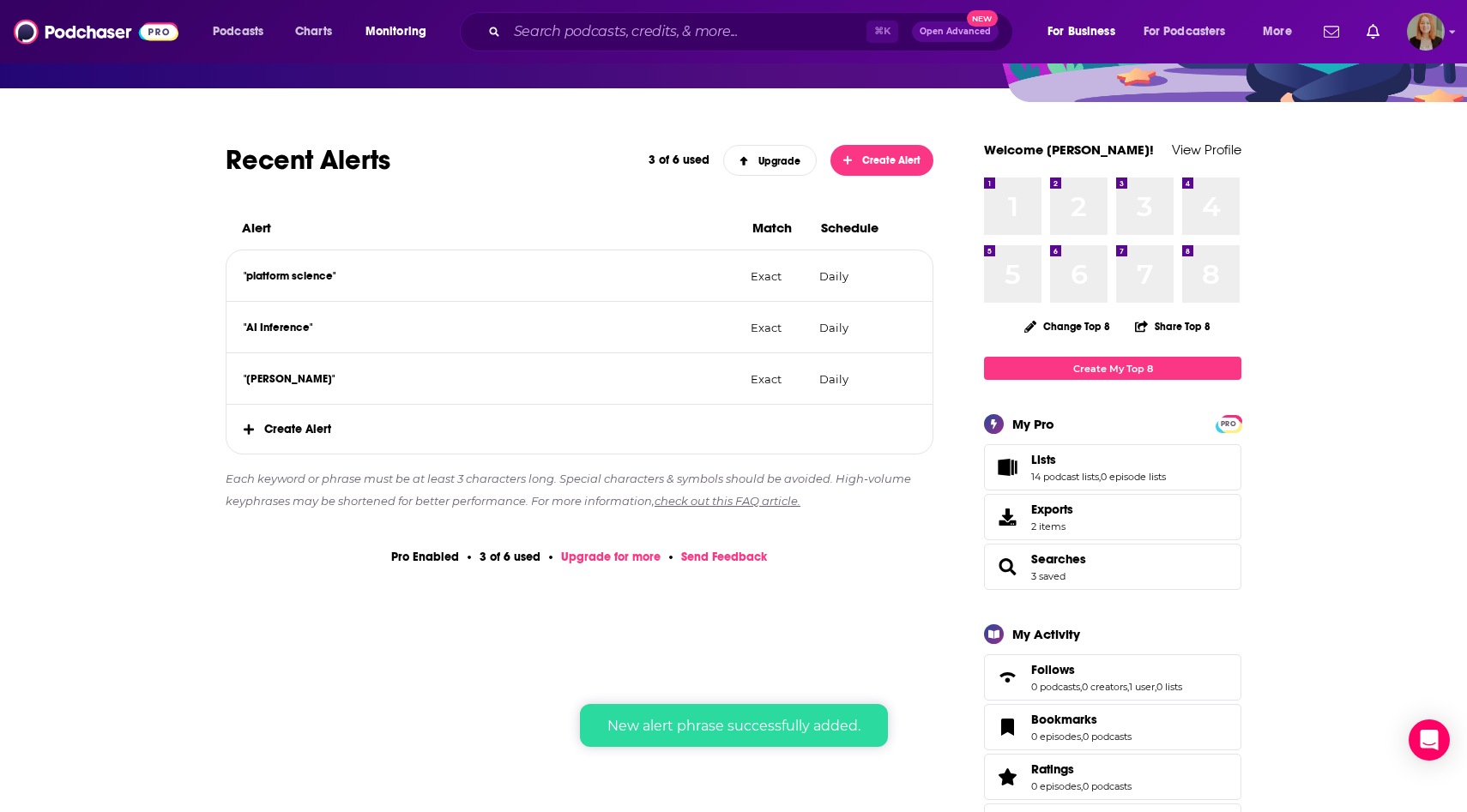
click at [307, 424] on span "Create Alert" at bounding box center [579, 429] width 706 height 49
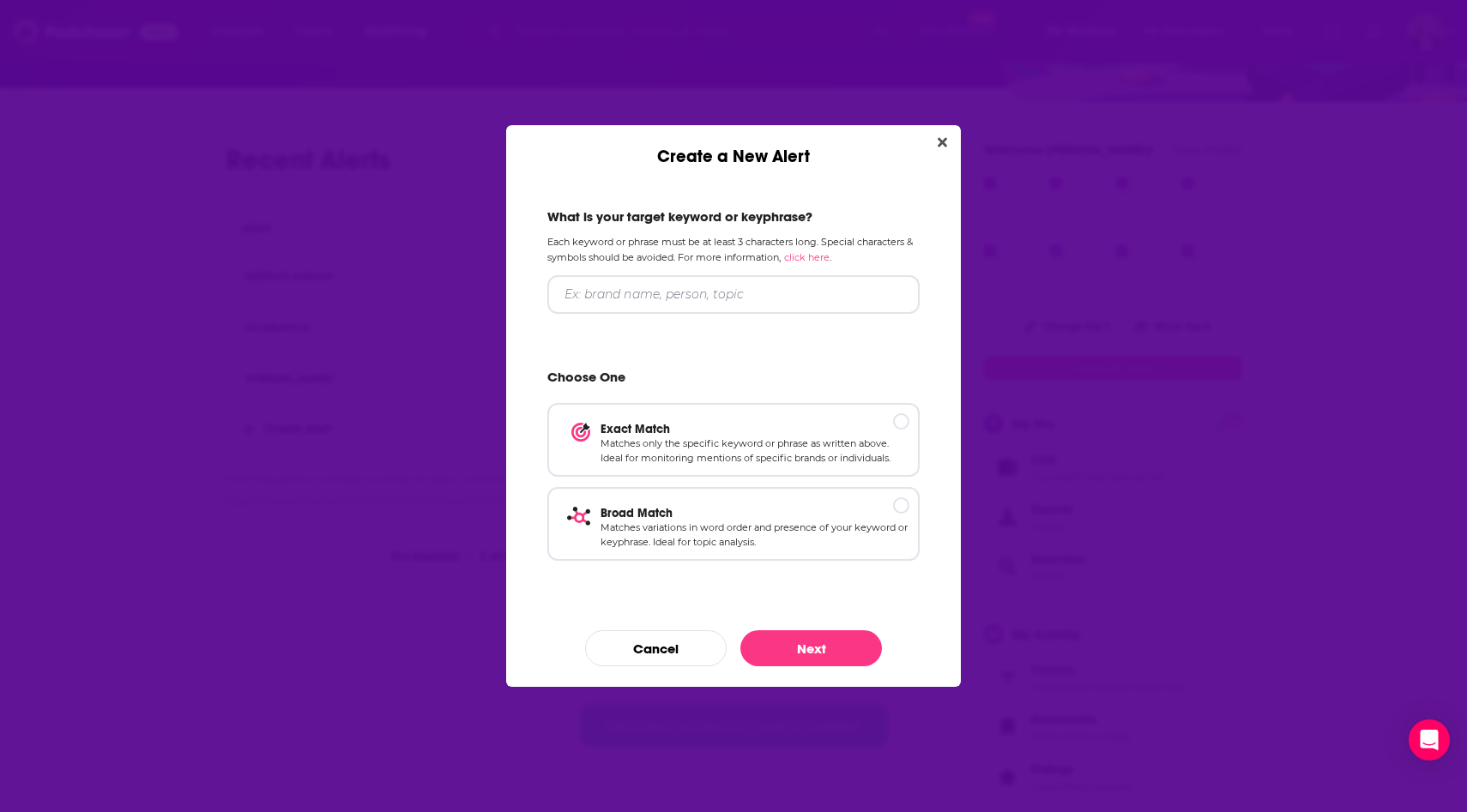
scroll to position [0, 0]
click at [704, 294] on input "Create a New Alert" at bounding box center [733, 295] width 372 height 38
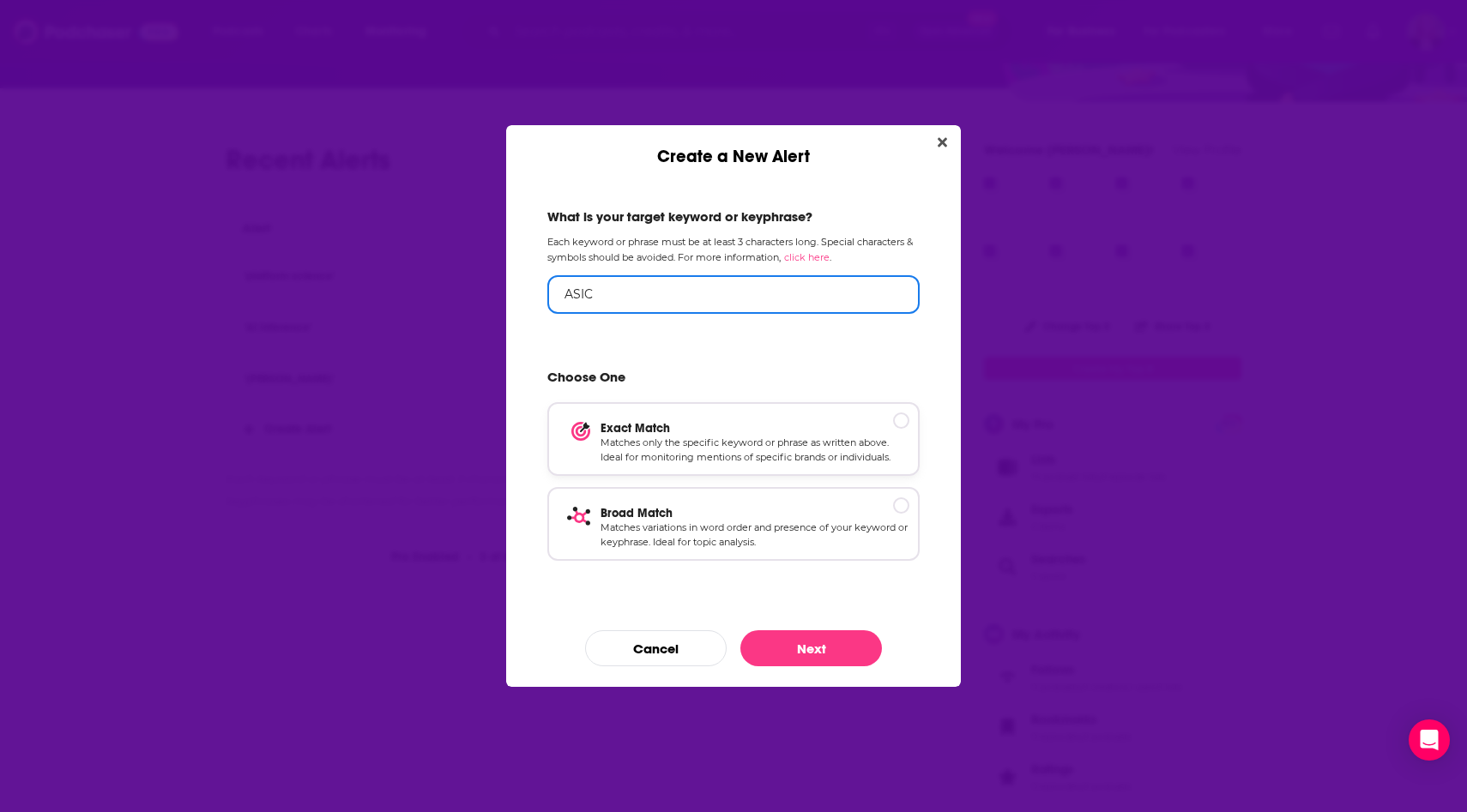
type input "ASIC"
click at [777, 446] on p "Matches only the specific keyword or phrase as written above. Ideal for monitor…" at bounding box center [754, 451] width 309 height 30
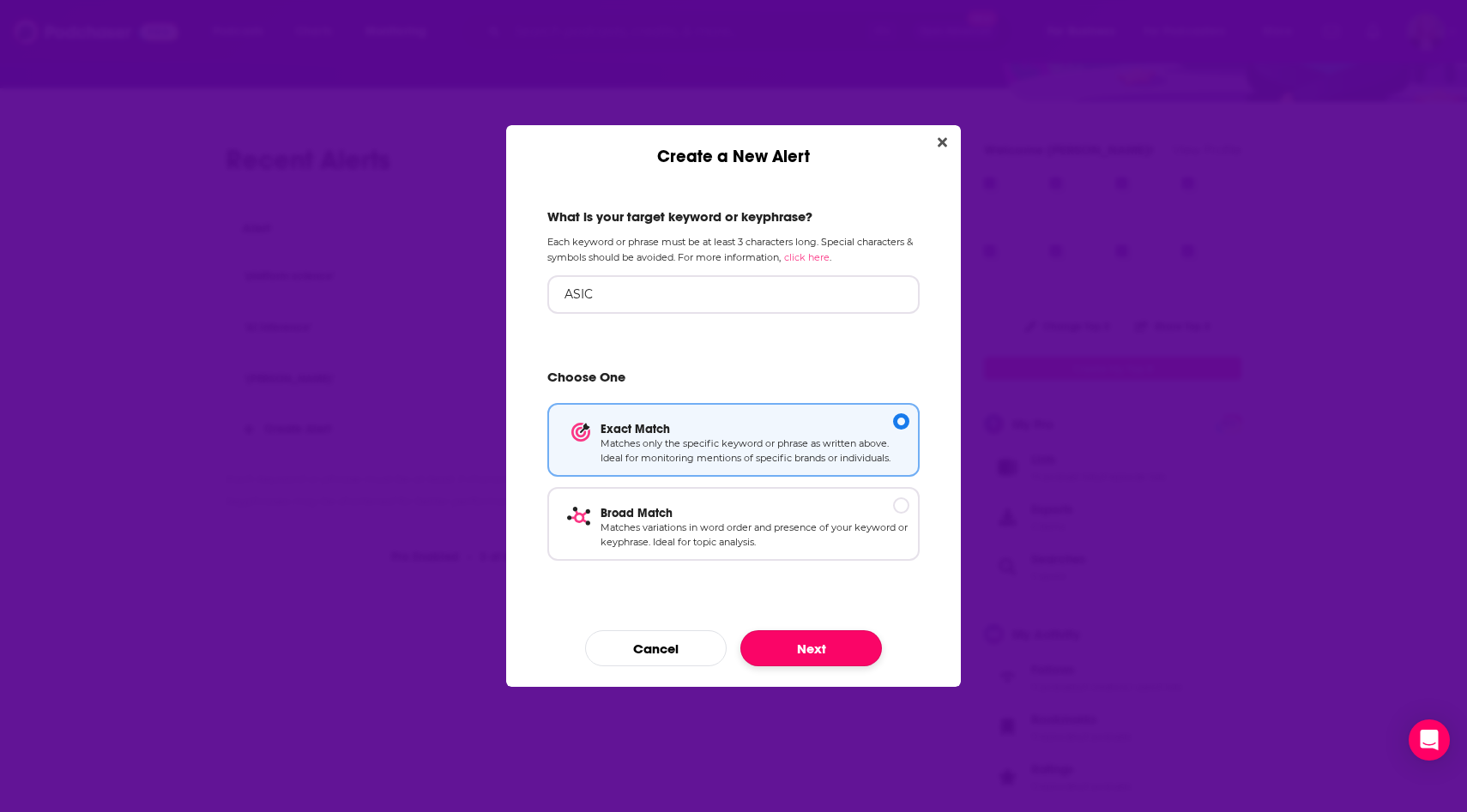
click at [815, 655] on button "Next" at bounding box center [811, 648] width 141 height 36
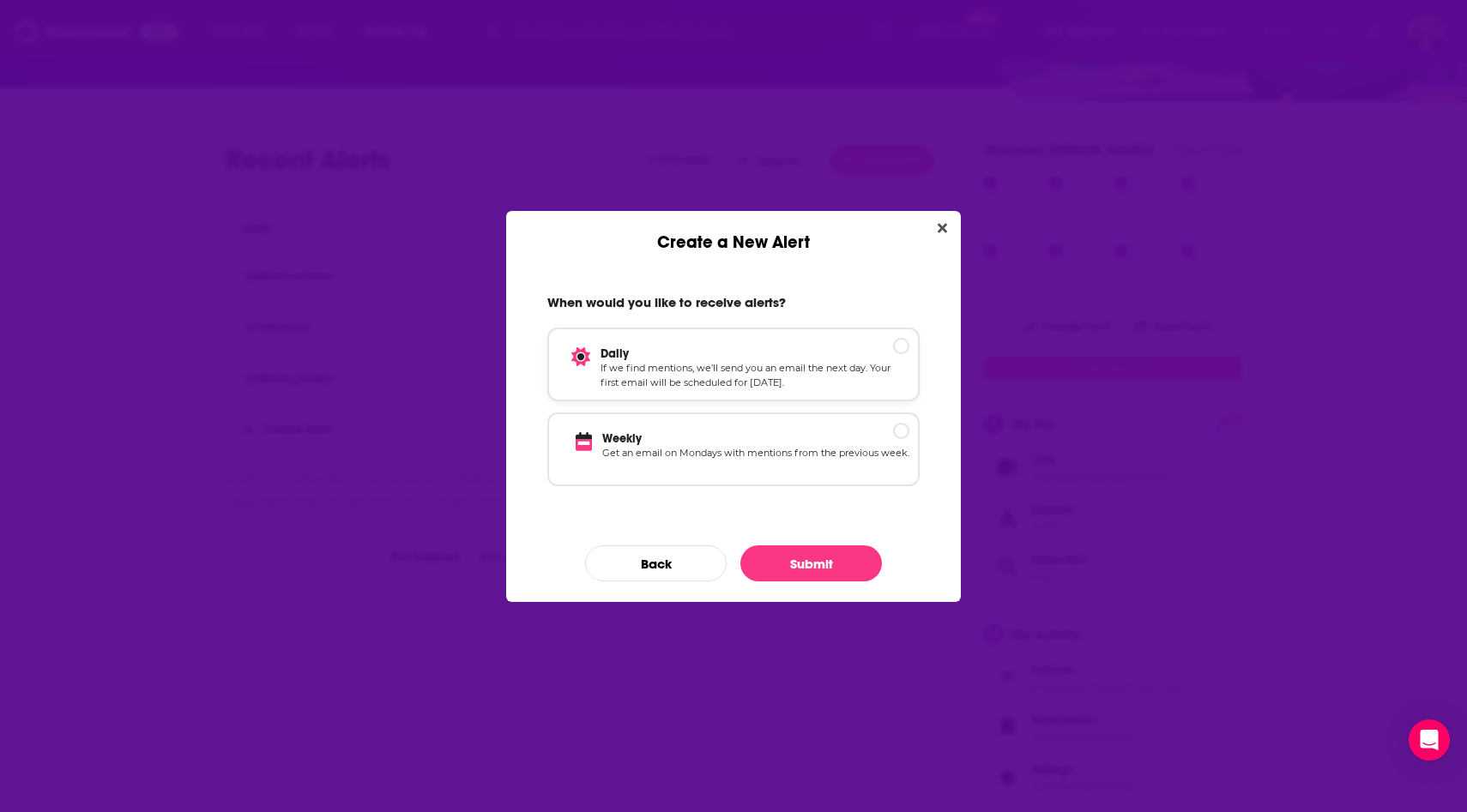
click at [779, 367] on p "If we find mentions, we’ll send you an email the next day. Your first email wil…" at bounding box center [754, 376] width 309 height 30
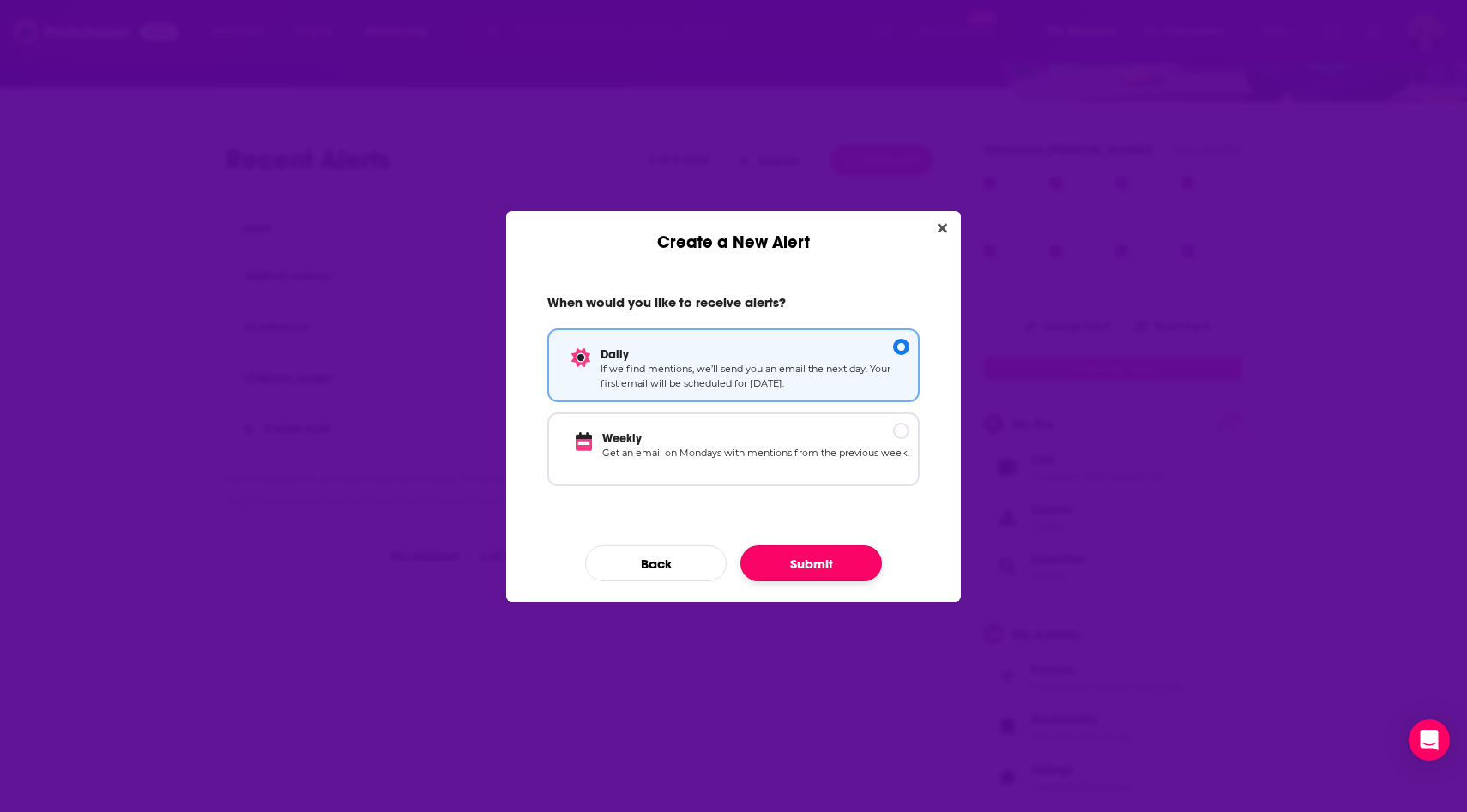
click at [798, 563] on button "Submit" at bounding box center [811, 563] width 141 height 36
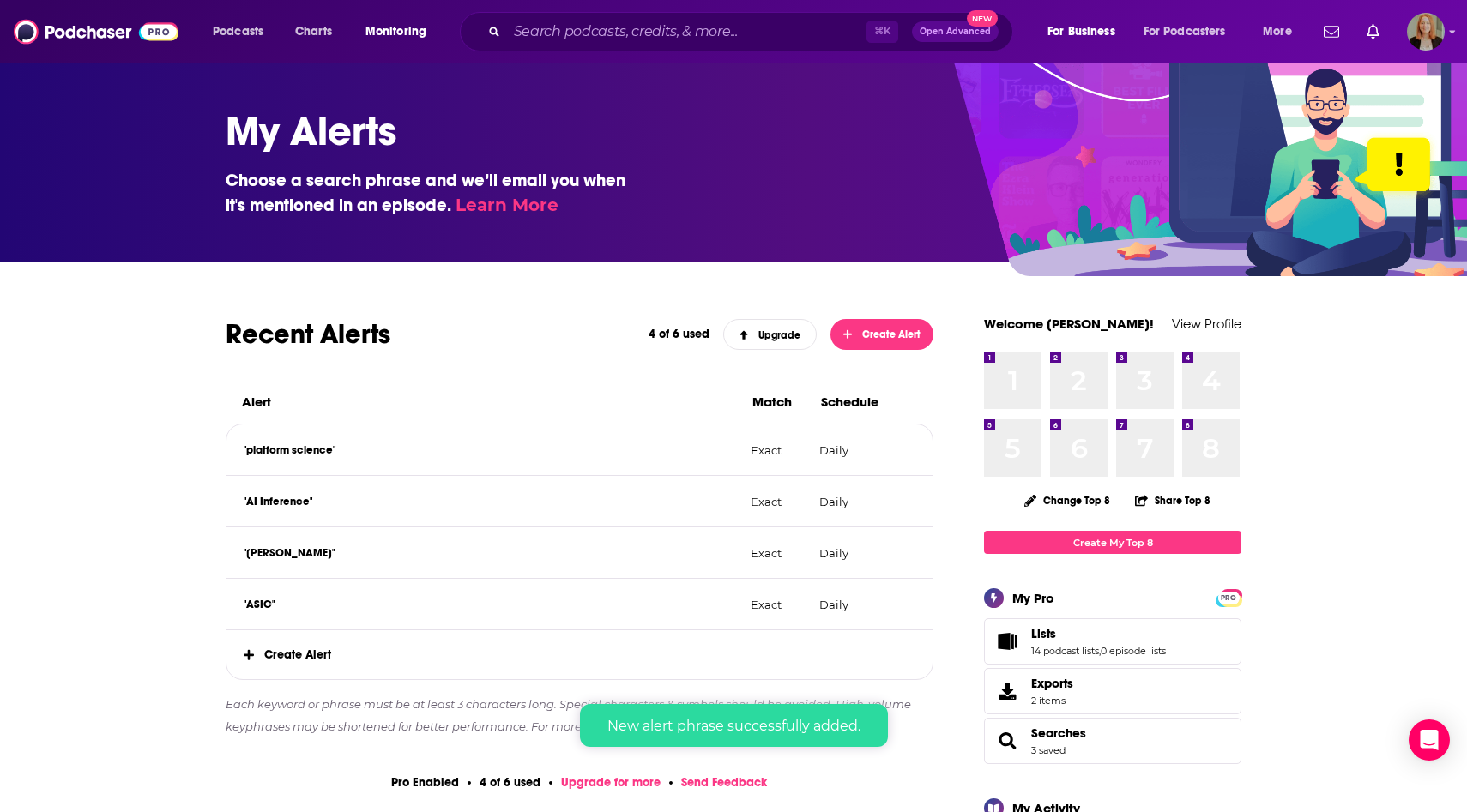
scroll to position [174, 0]
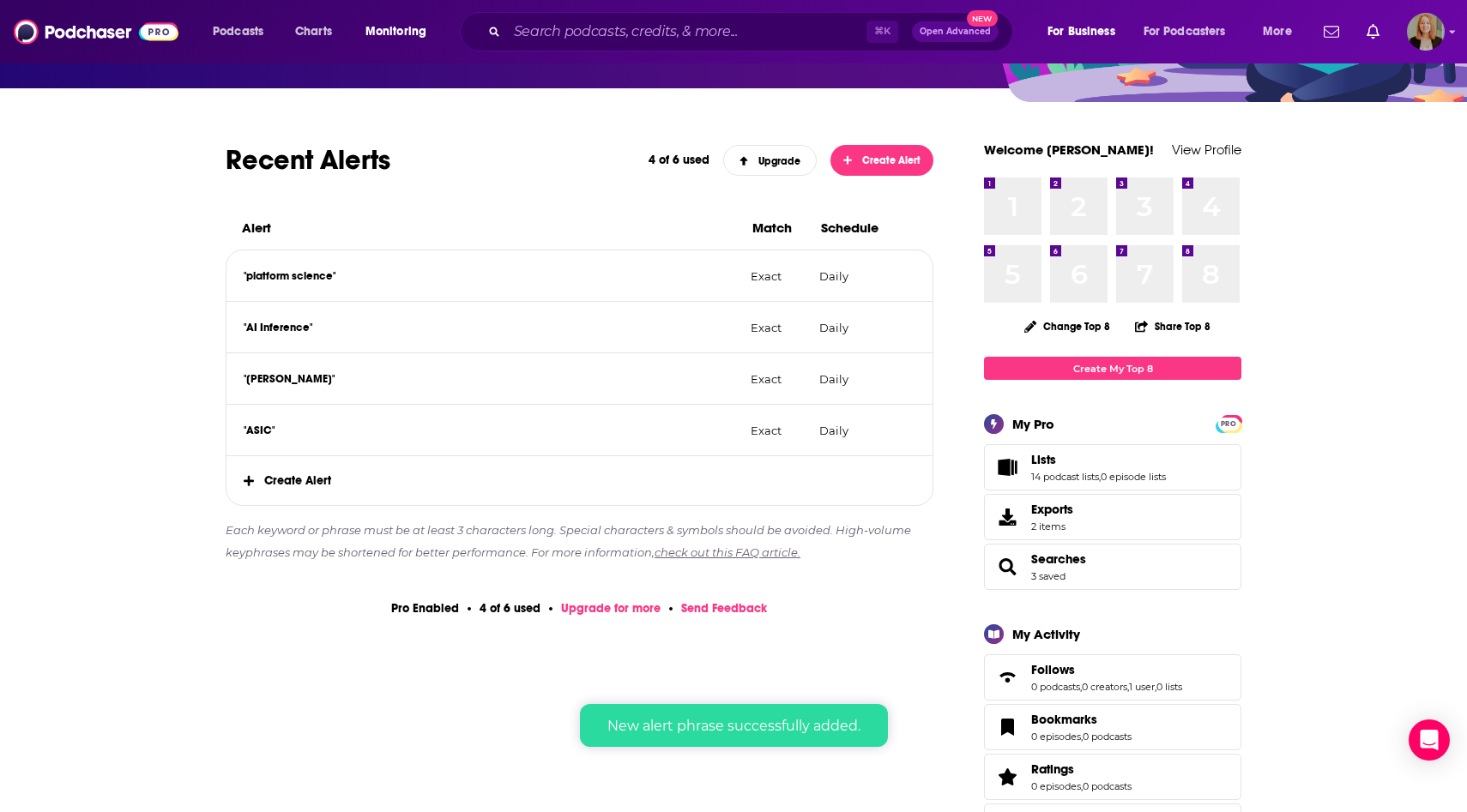
click at [282, 486] on span "Create Alert" at bounding box center [579, 481] width 706 height 49
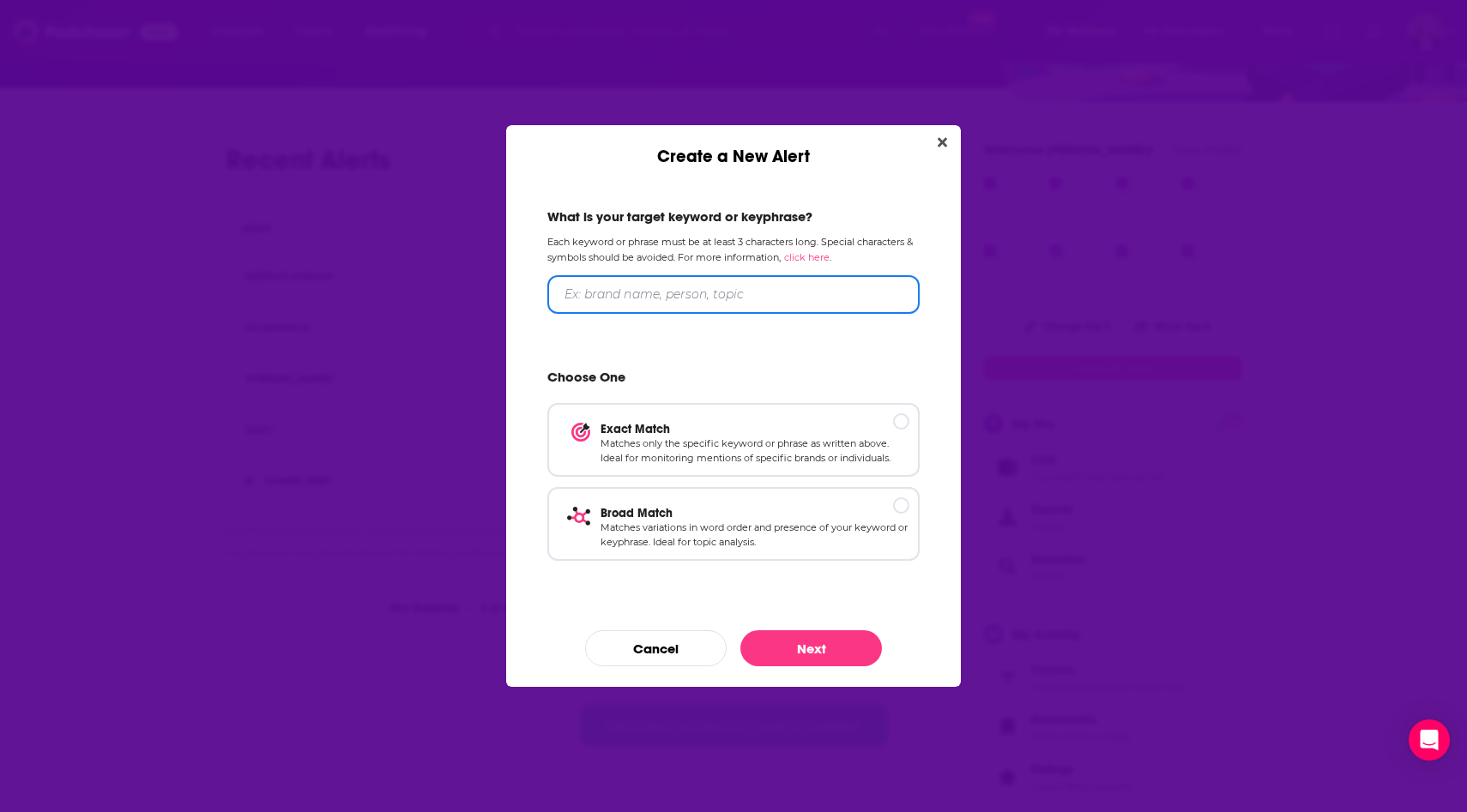
click at [621, 294] on input "Create a New Alert" at bounding box center [733, 295] width 372 height 38
type input ""brain-computer interface""
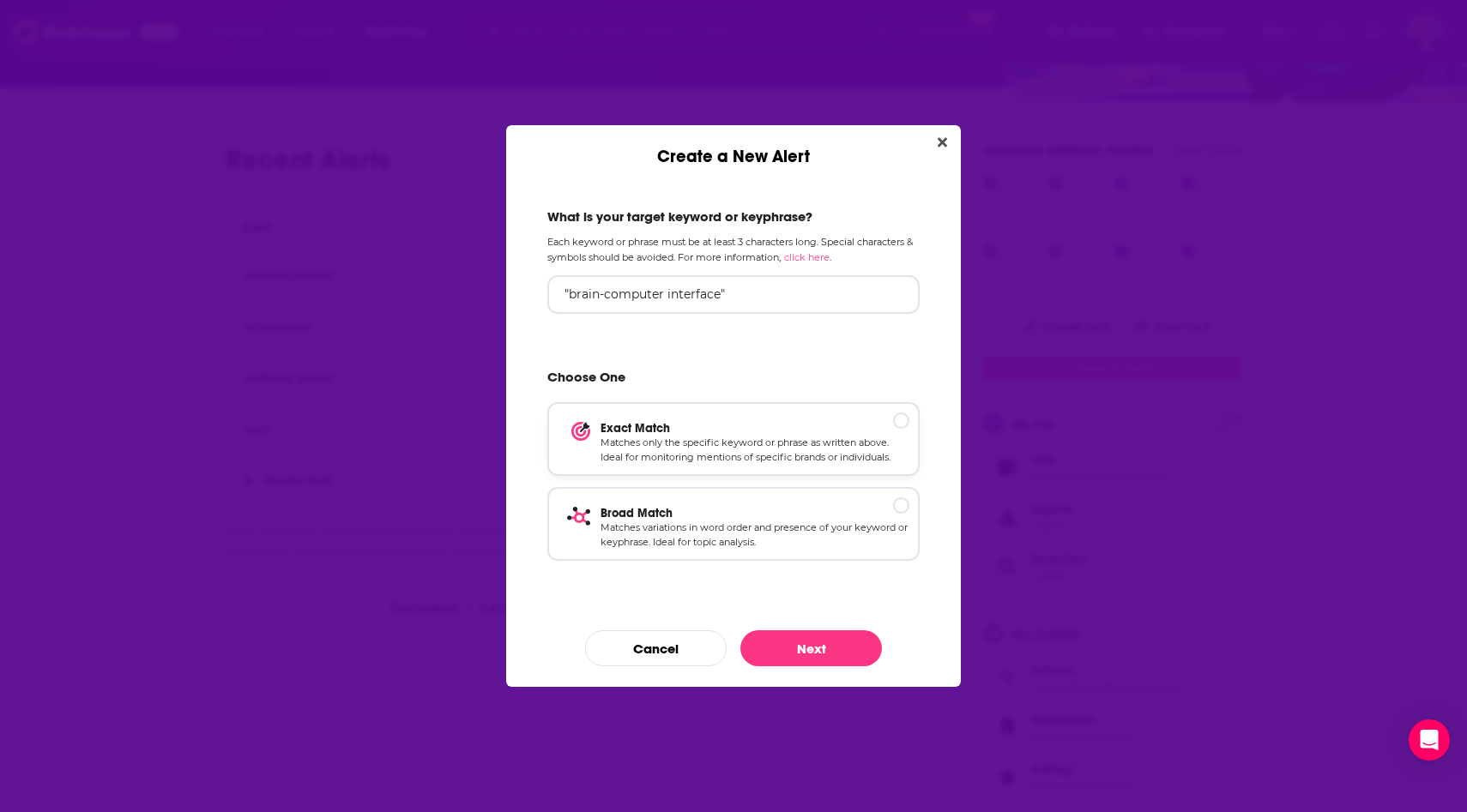
click at [598, 437] on div "Exact Match Matches only the specific keyword or phrase as written above. Ideal…" at bounding box center [740, 443] width 338 height 44
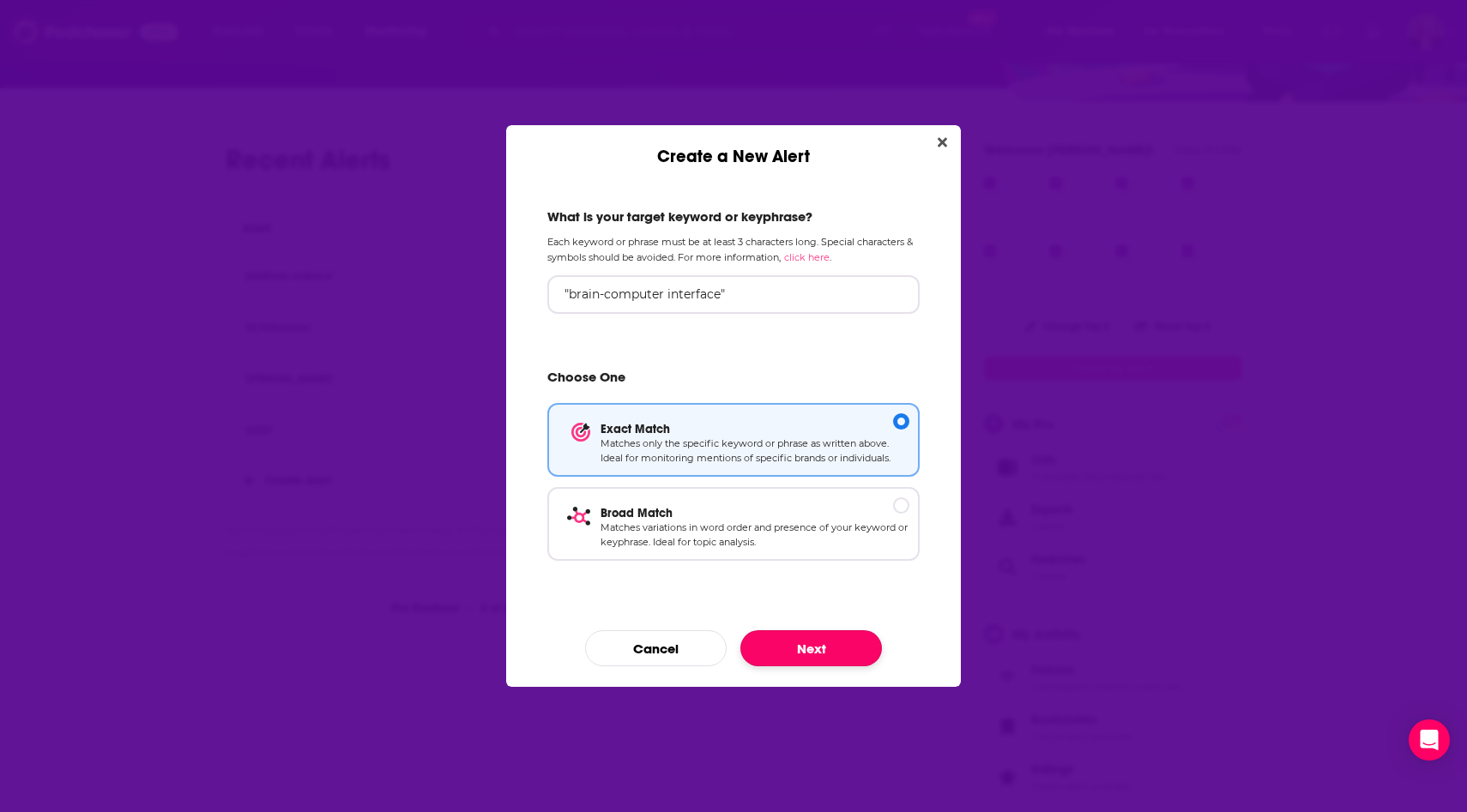
click at [802, 654] on button "Next" at bounding box center [811, 648] width 141 height 36
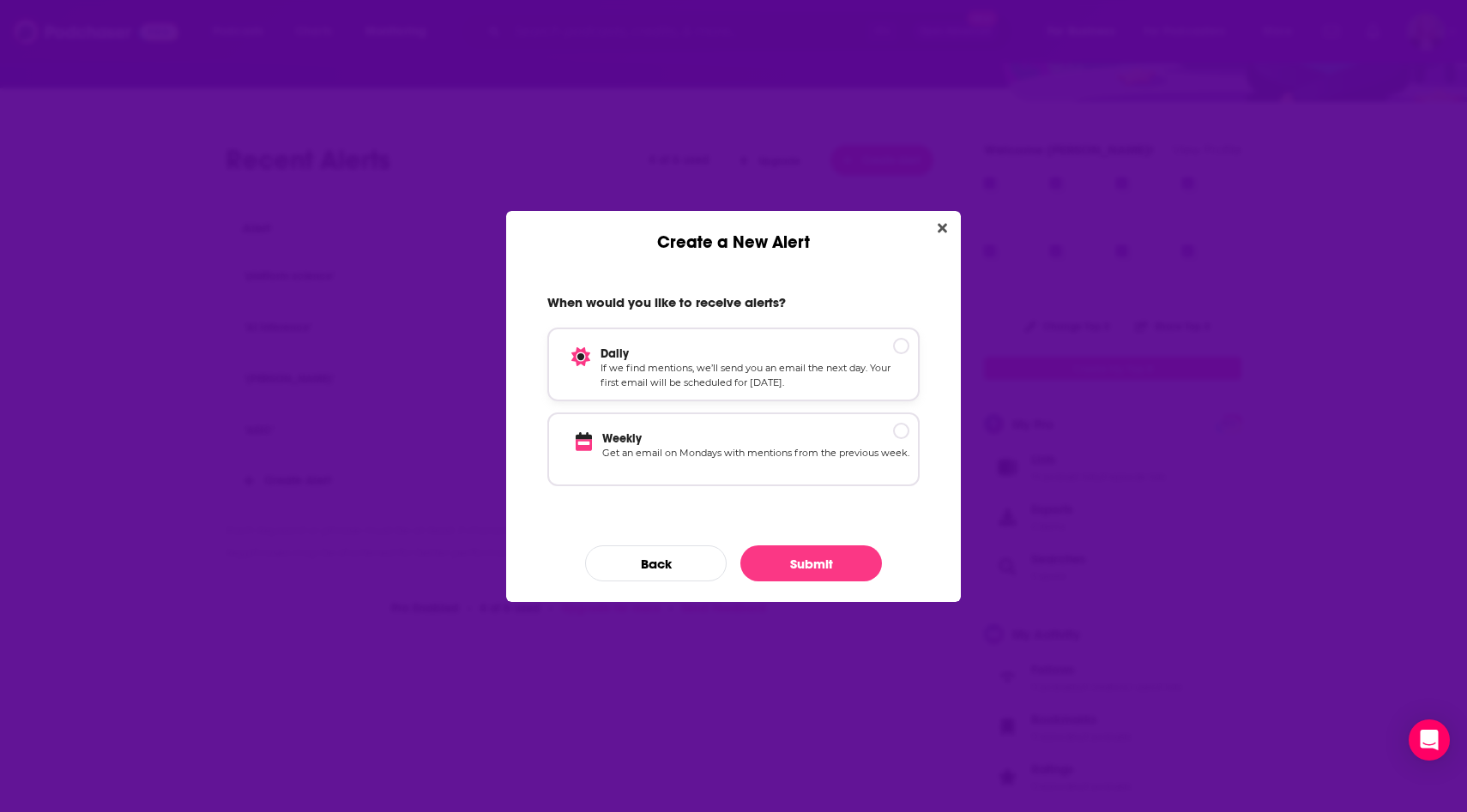
click at [747, 375] on p "If we find mentions, we’ll send you an email the next day. Your first email wil…" at bounding box center [754, 376] width 309 height 30
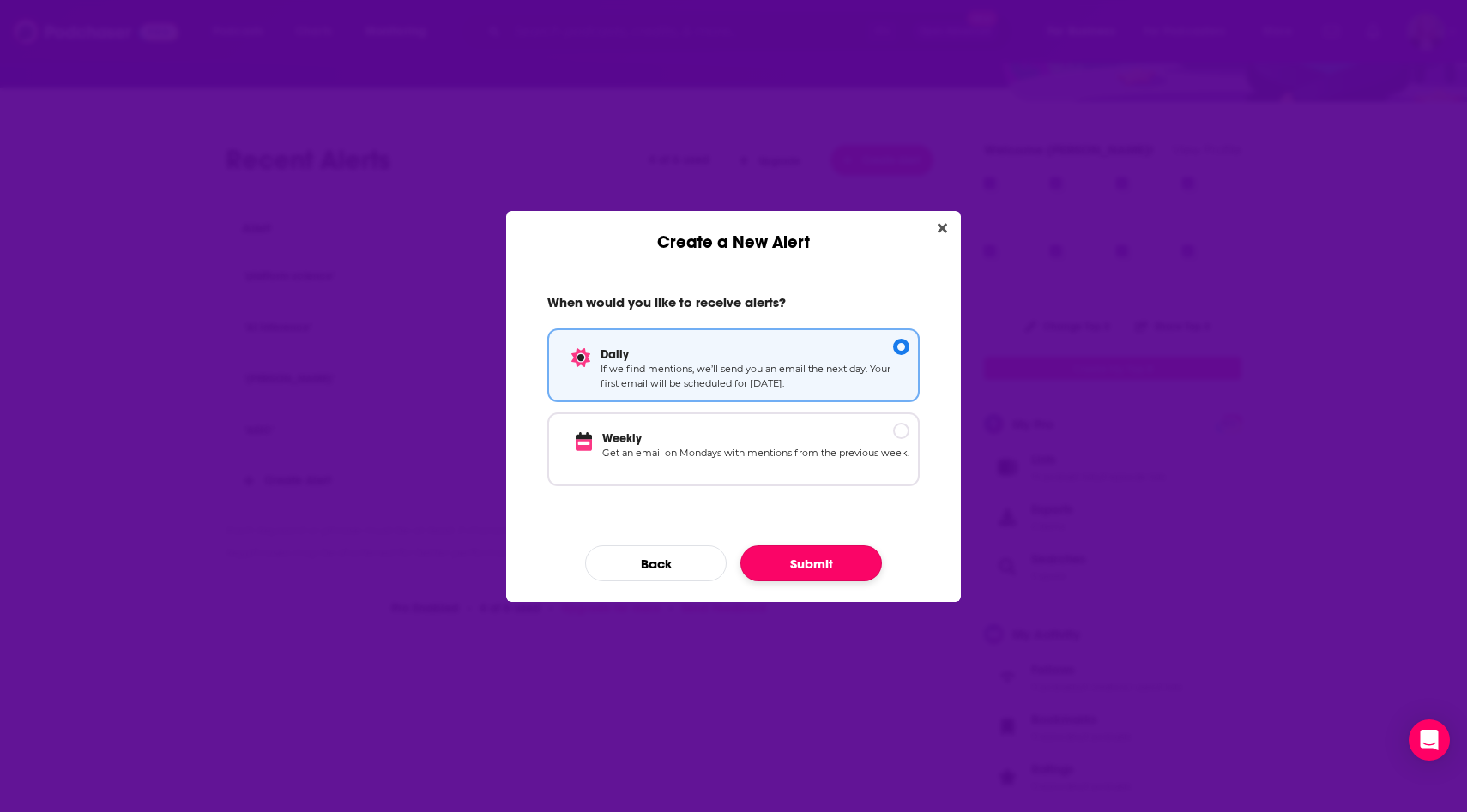
click at [798, 563] on button "Submit" at bounding box center [811, 563] width 141 height 36
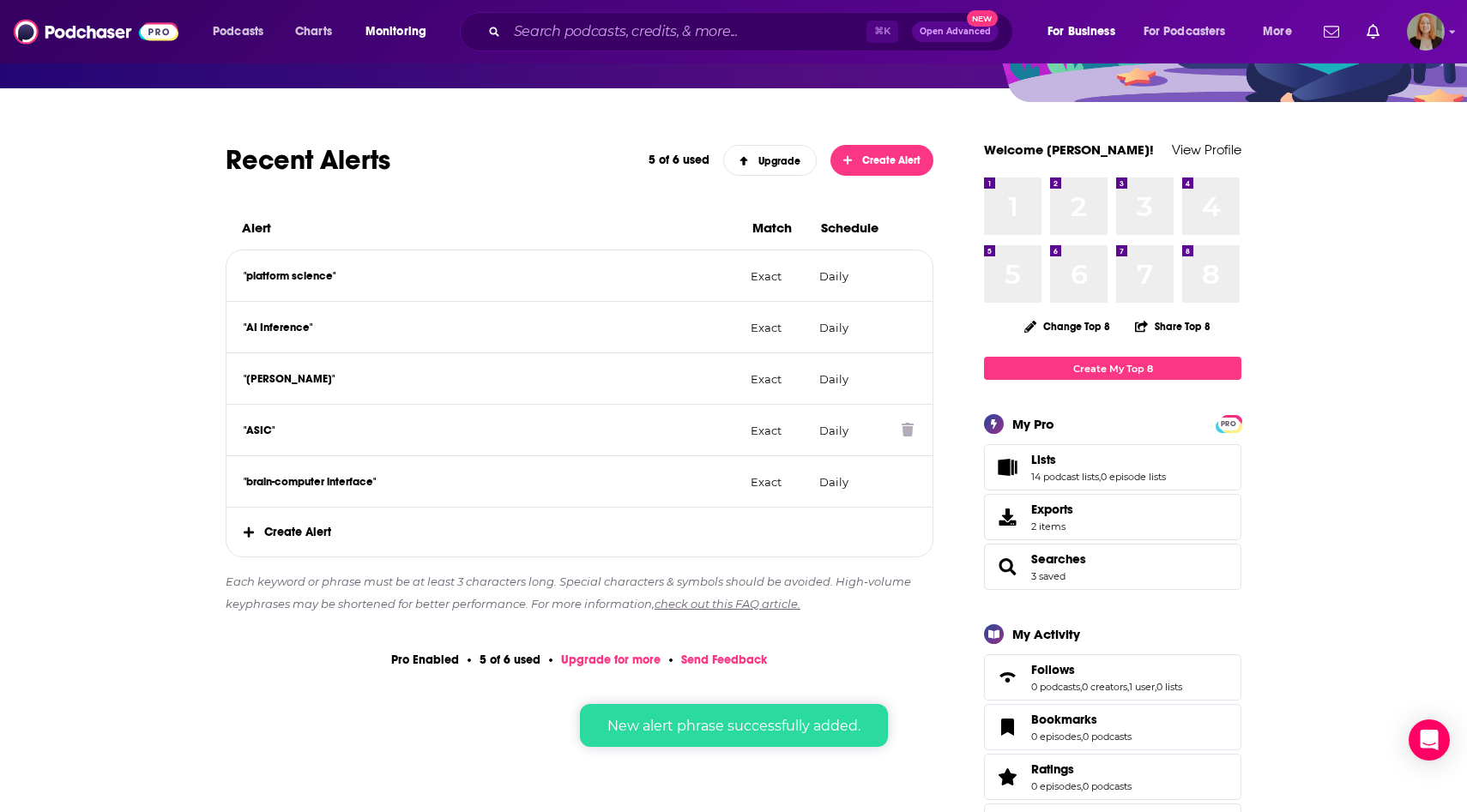
scroll to position [315, 0]
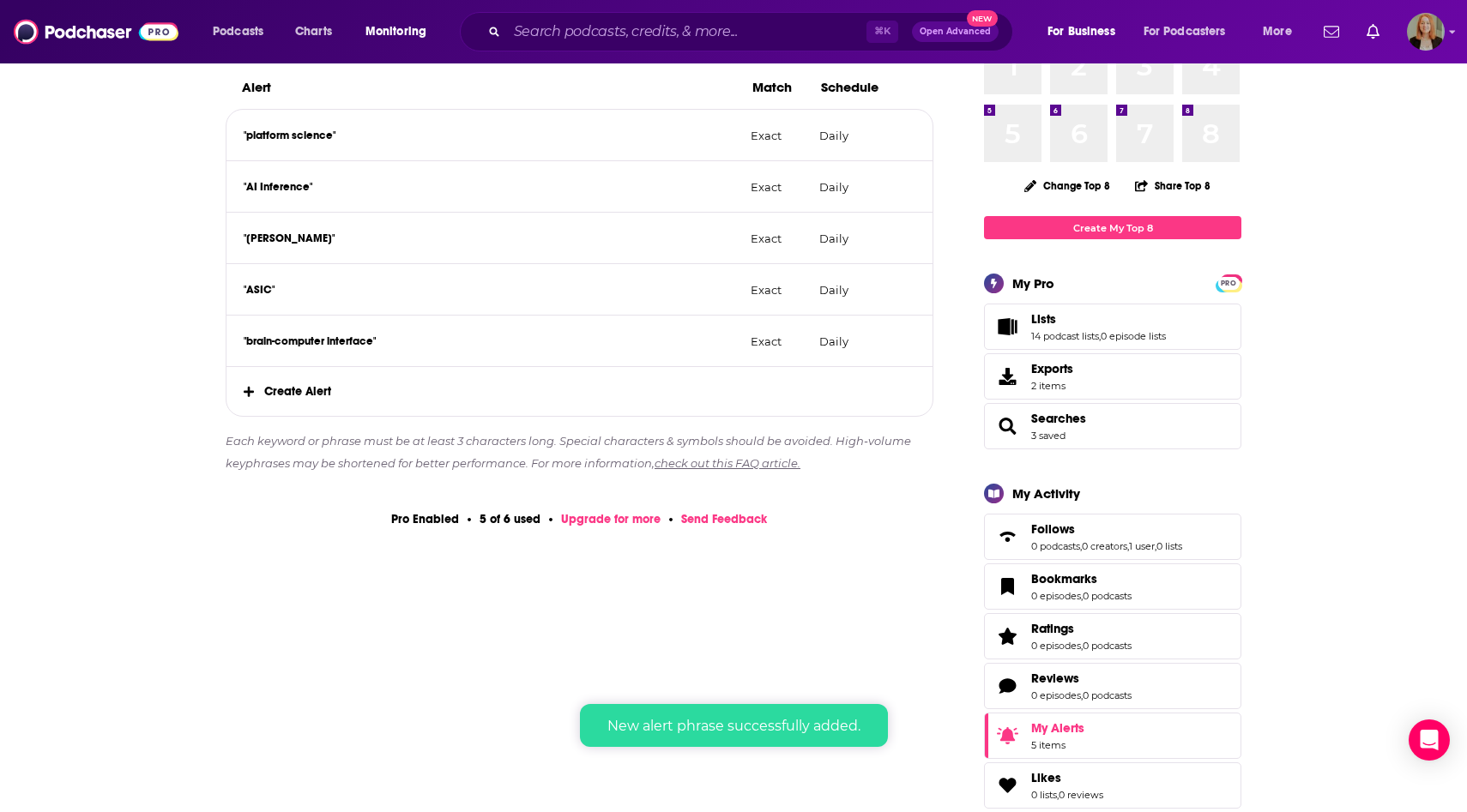
click at [298, 401] on span "Create Alert" at bounding box center [579, 392] width 706 height 49
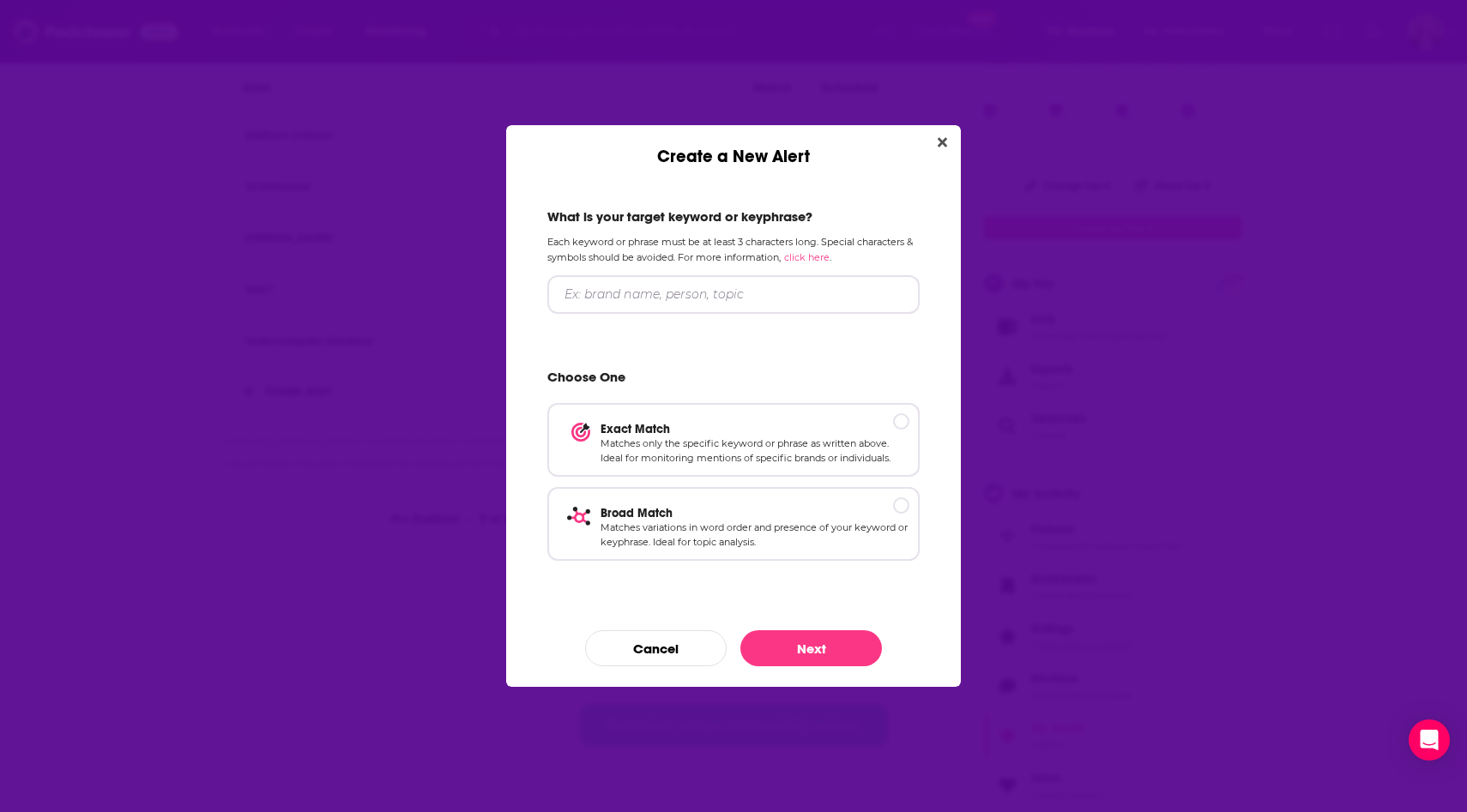
scroll to position [0, 0]
click at [680, 283] on input "Create a New Alert" at bounding box center [733, 295] width 372 height 38
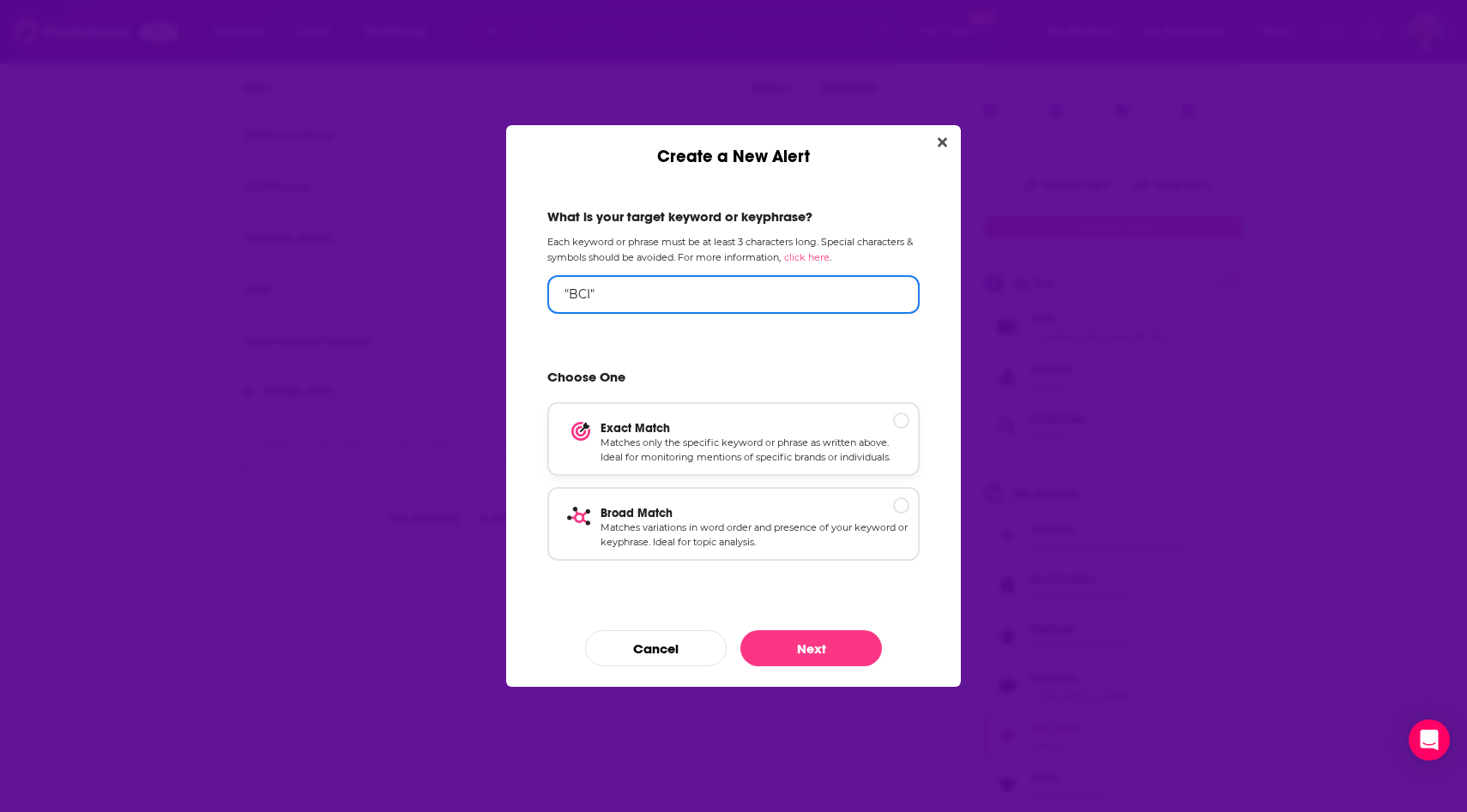
type input ""BCI""
click at [706, 458] on p "Matches only the specific keyword or phrase as written above. Ideal for monitor…" at bounding box center [754, 451] width 309 height 30
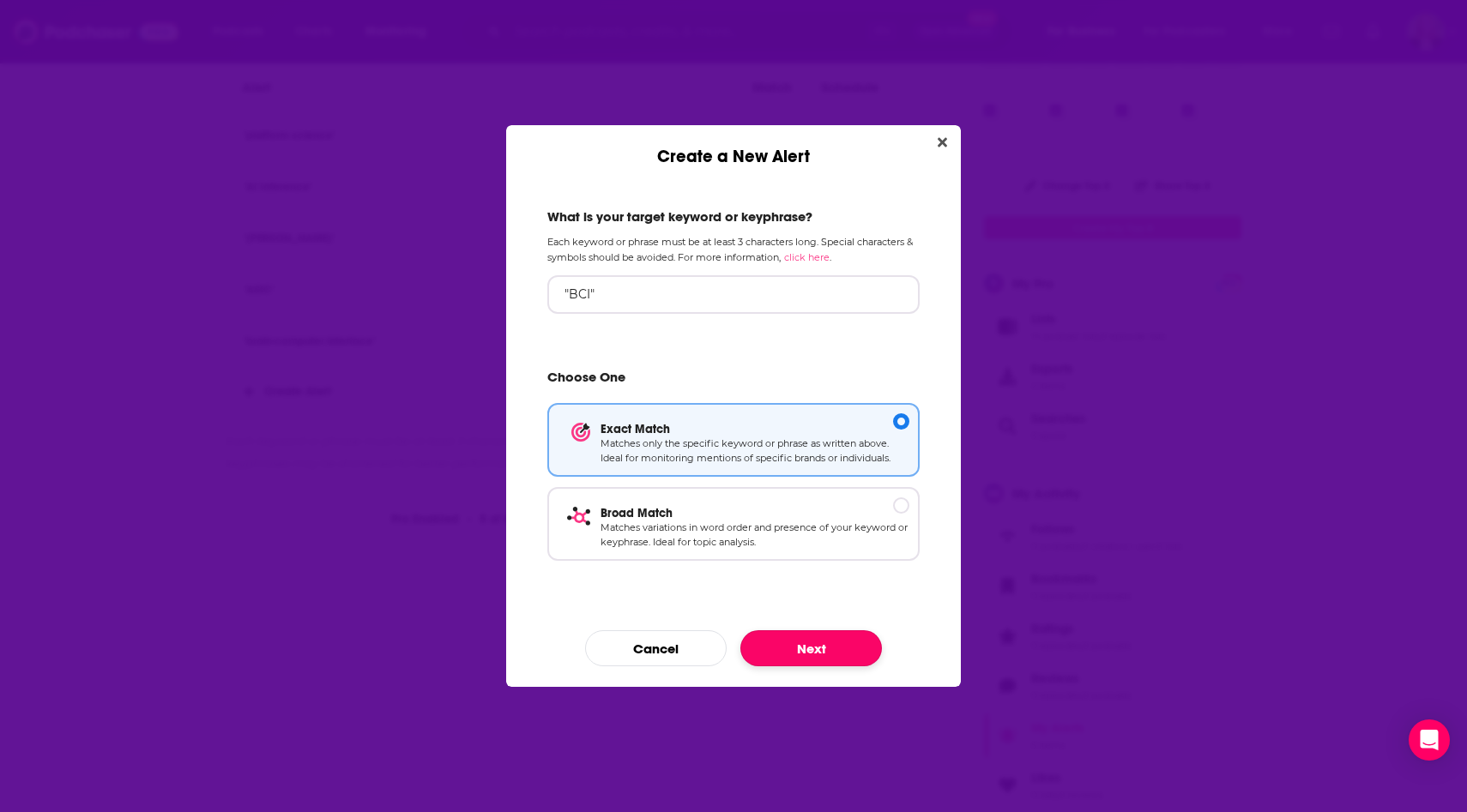
click at [857, 655] on button "Next" at bounding box center [811, 648] width 141 height 36
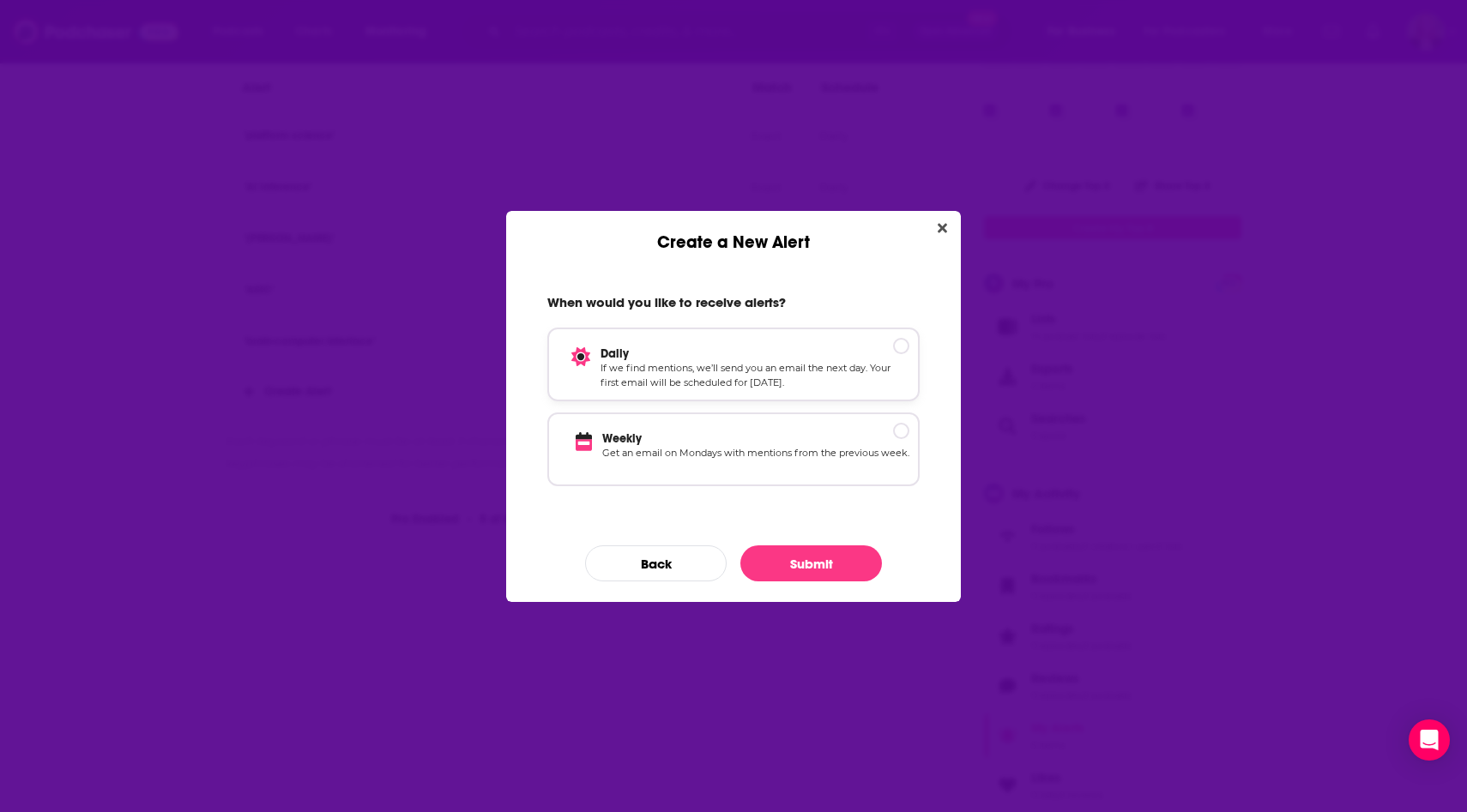
click at [761, 365] on p "If we find mentions, we’ll send you an email the next day. Your first email wil…" at bounding box center [754, 376] width 309 height 30
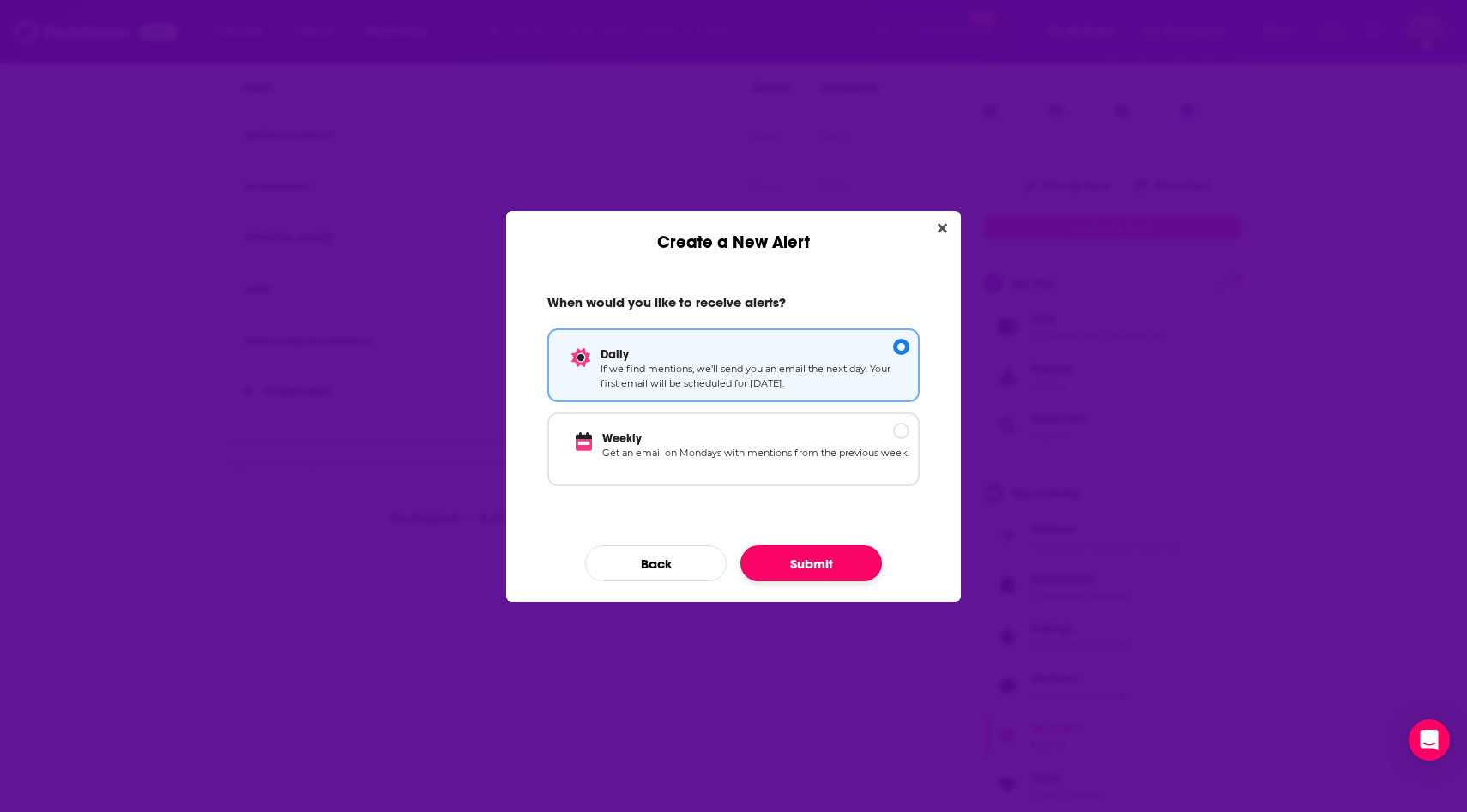
click at [809, 559] on button "Submit" at bounding box center [811, 563] width 141 height 36
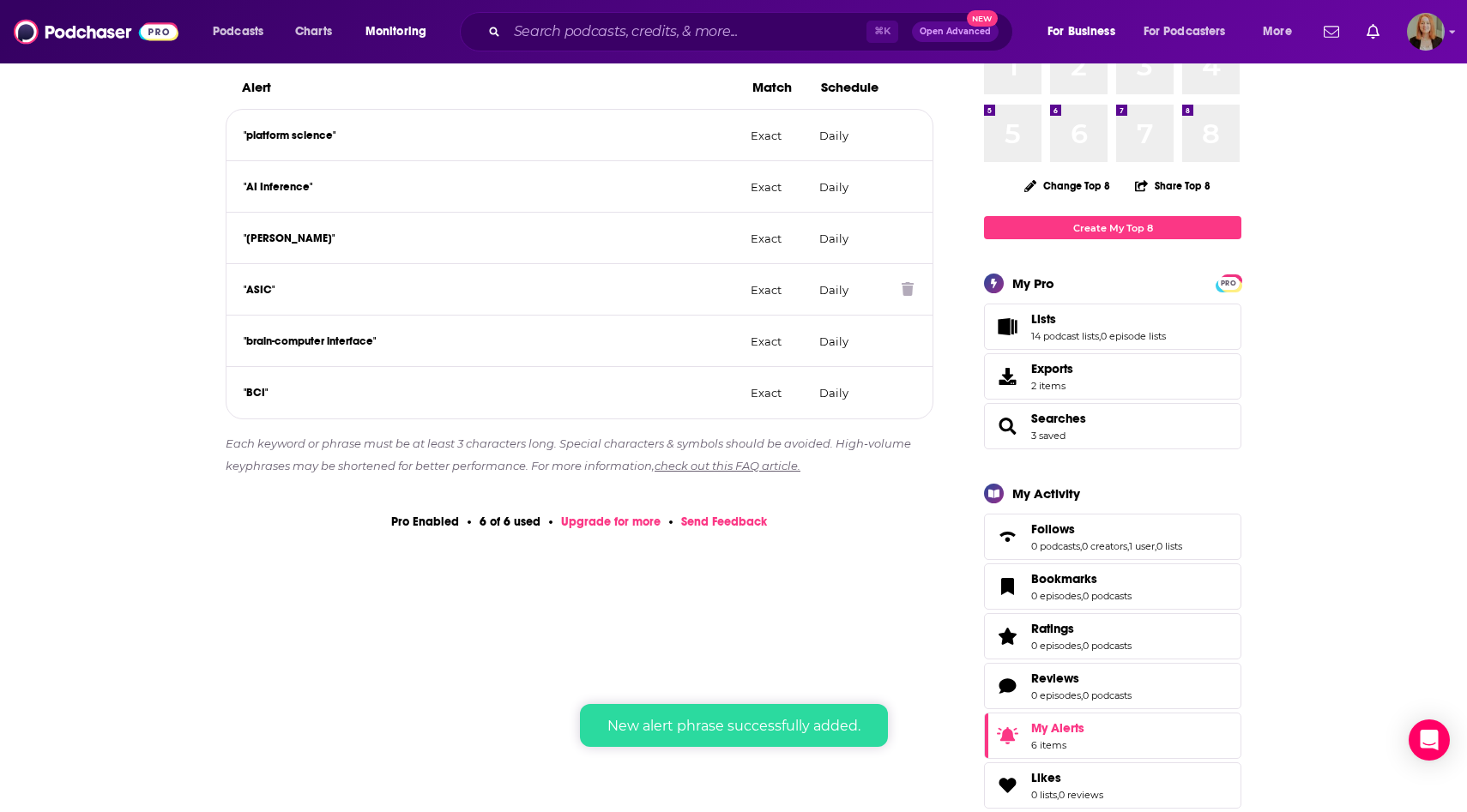
scroll to position [272, 0]
